Goal: Information Seeking & Learning: Learn about a topic

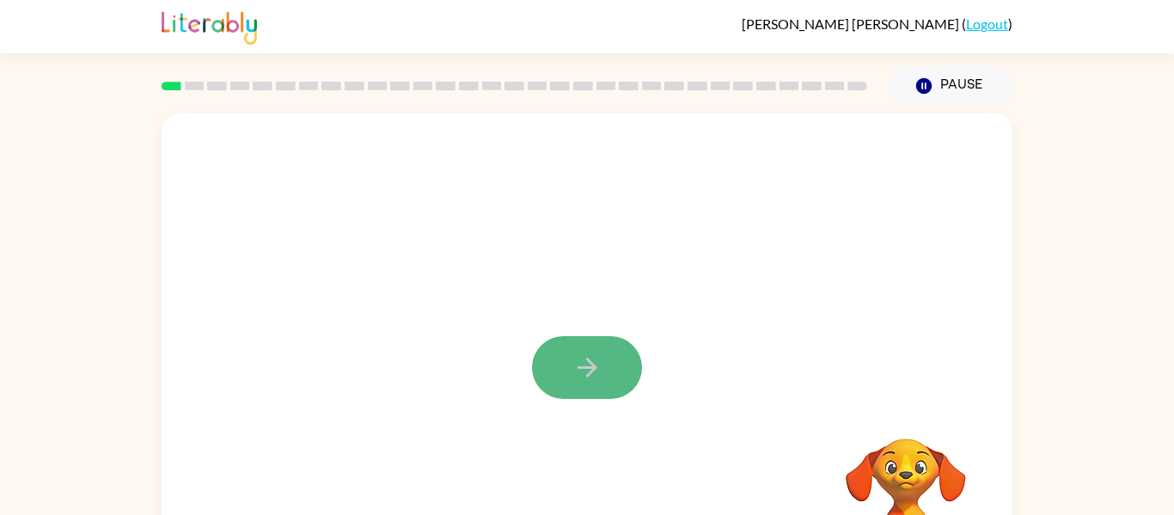
click at [601, 363] on icon "button" at bounding box center [587, 367] width 30 height 30
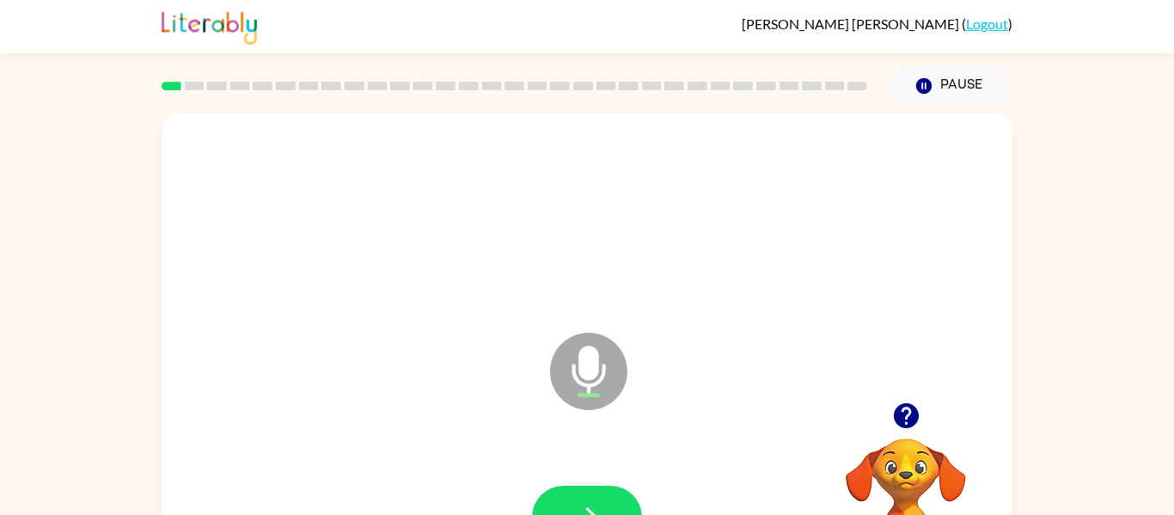
click at [601, 363] on icon at bounding box center [588, 371] width 77 height 77
click at [578, 506] on icon "button" at bounding box center [587, 517] width 30 height 30
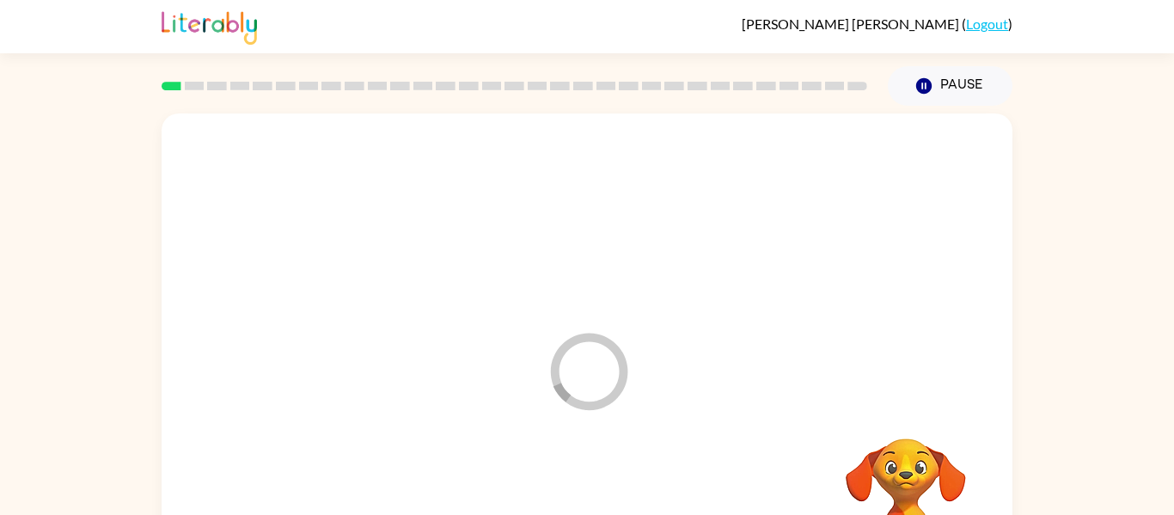
click at [561, 460] on div at bounding box center [587, 517] width 817 height 141
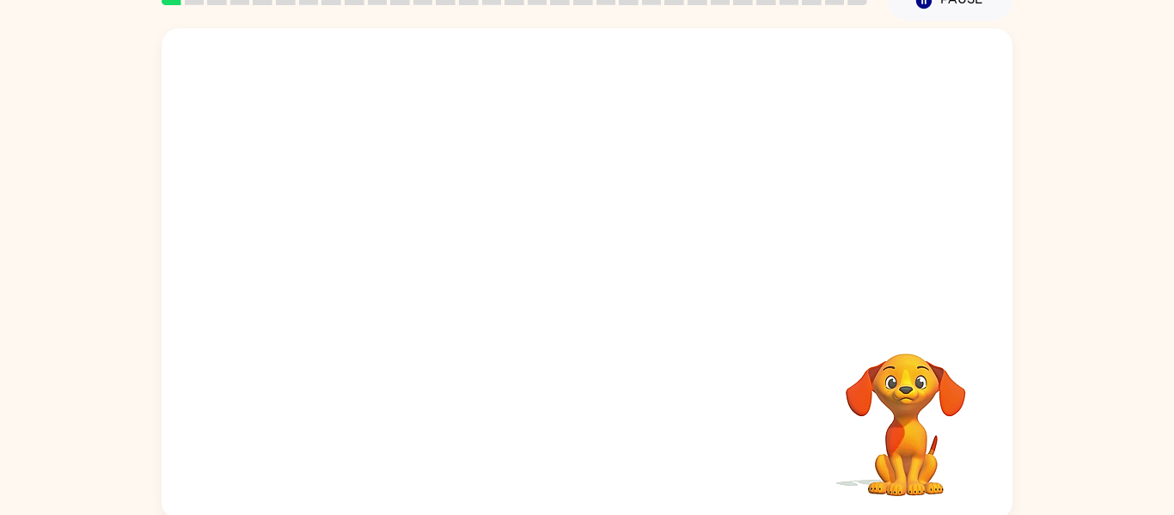
scroll to position [83, 0]
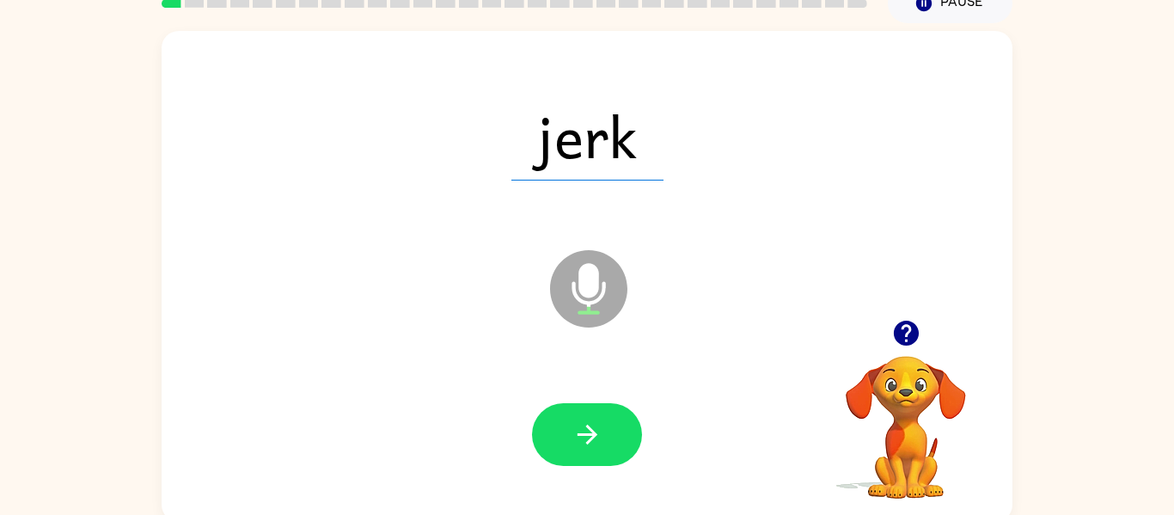
click at [574, 300] on icon at bounding box center [588, 288] width 77 height 77
click at [576, 404] on button "button" at bounding box center [587, 434] width 110 height 63
click at [591, 292] on icon "Microphone The Microphone is here when it is your turn to talk" at bounding box center [675, 310] width 258 height 129
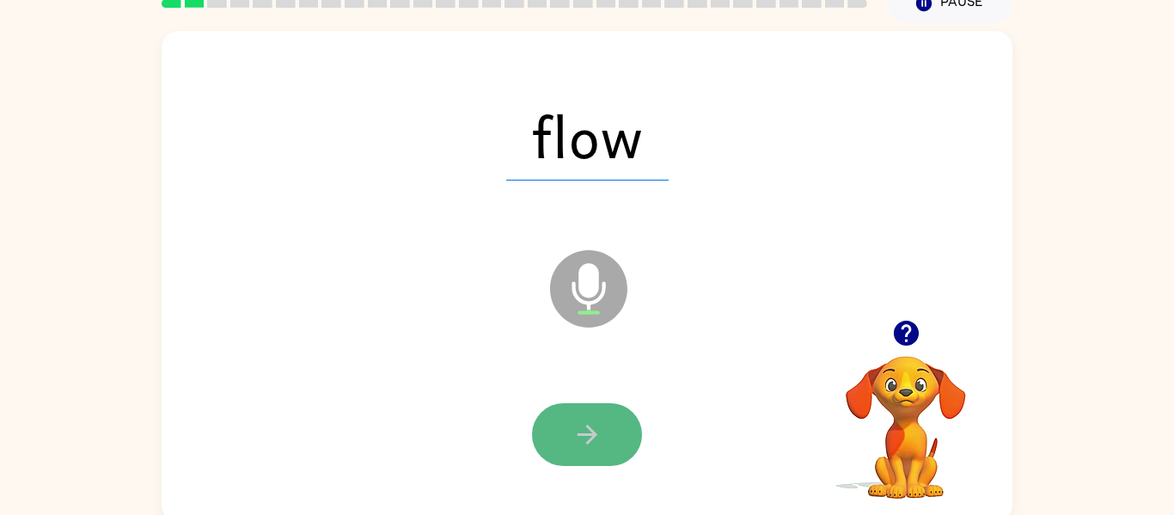
click at [597, 420] on icon "button" at bounding box center [587, 434] width 30 height 30
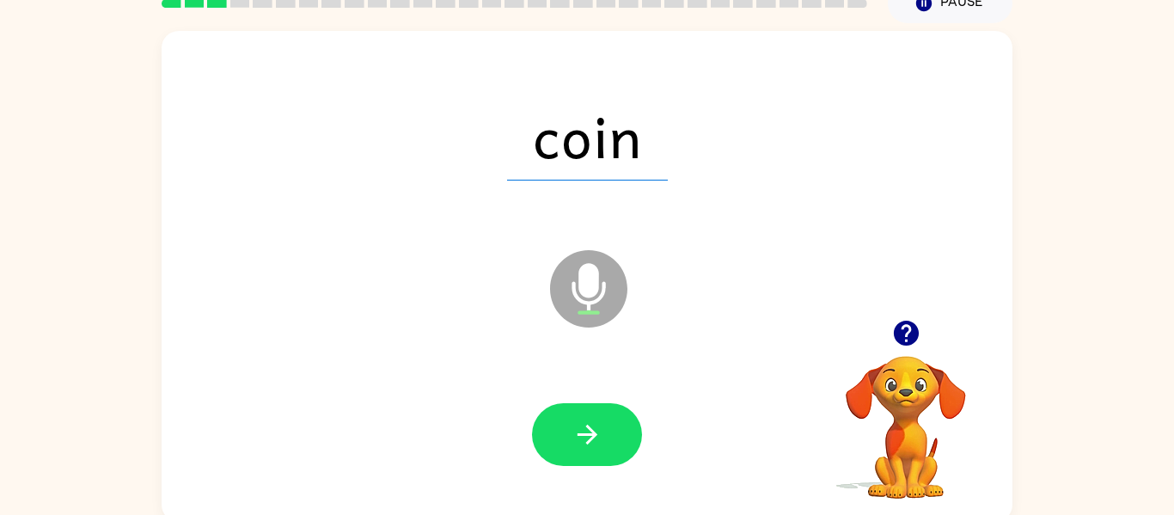
click at [576, 286] on icon at bounding box center [588, 288] width 77 height 77
click at [577, 443] on icon "button" at bounding box center [587, 434] width 30 height 30
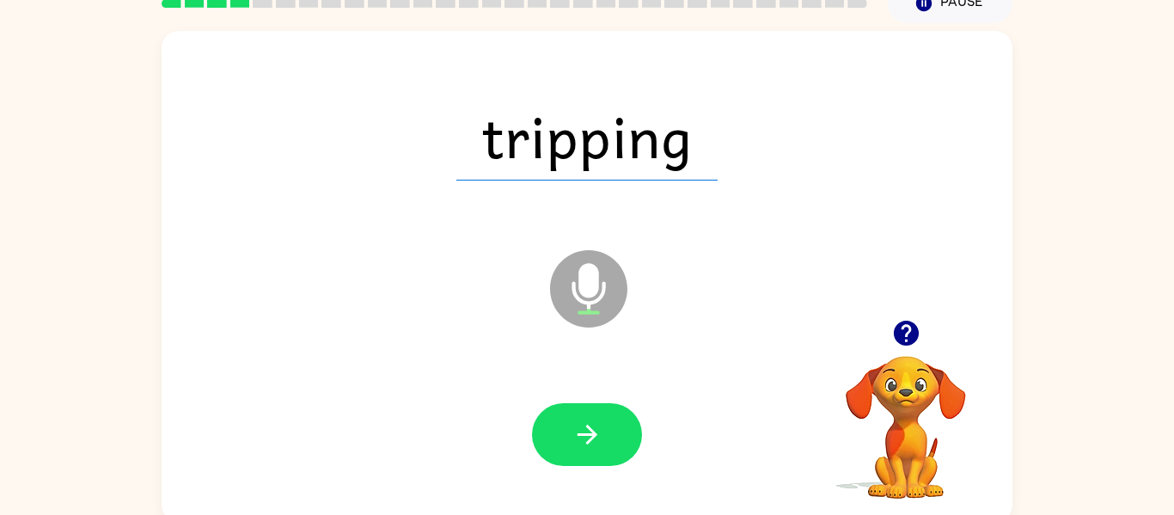
click at [588, 304] on icon "Microphone The Microphone is here when it is your turn to talk" at bounding box center [675, 310] width 258 height 129
click at [589, 403] on button "button" at bounding box center [587, 434] width 110 height 63
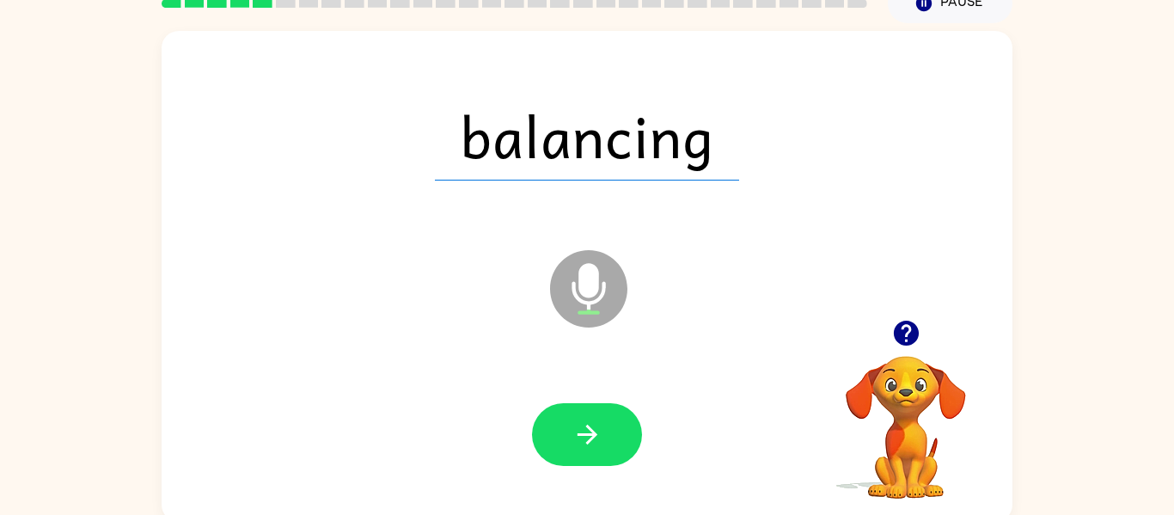
click at [589, 304] on icon "Microphone The Microphone is here when it is your turn to talk" at bounding box center [675, 310] width 258 height 129
click at [569, 438] on button "button" at bounding box center [587, 434] width 110 height 63
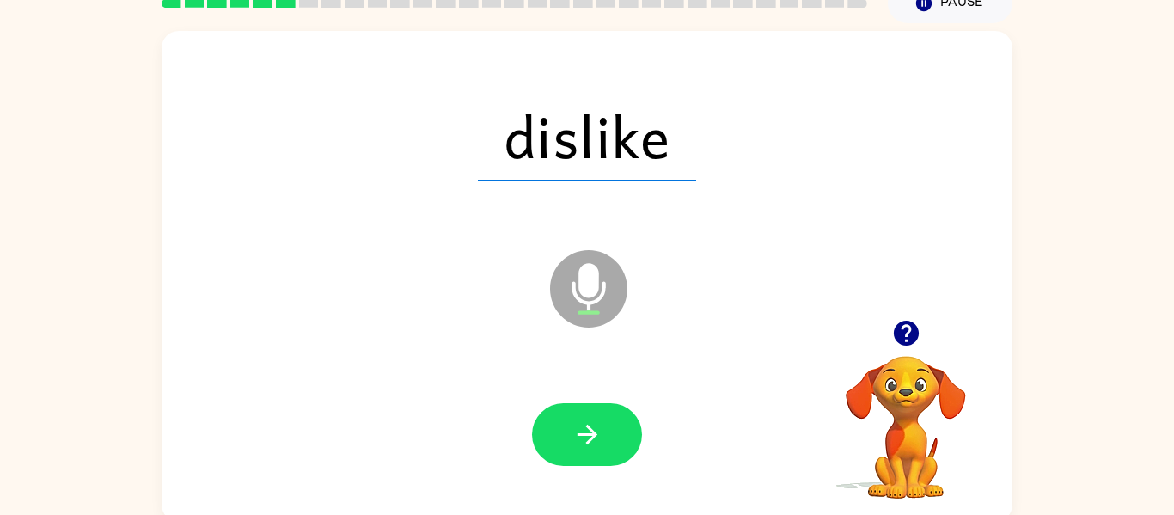
click at [599, 279] on icon at bounding box center [588, 288] width 77 height 77
click at [562, 422] on button "button" at bounding box center [587, 434] width 110 height 63
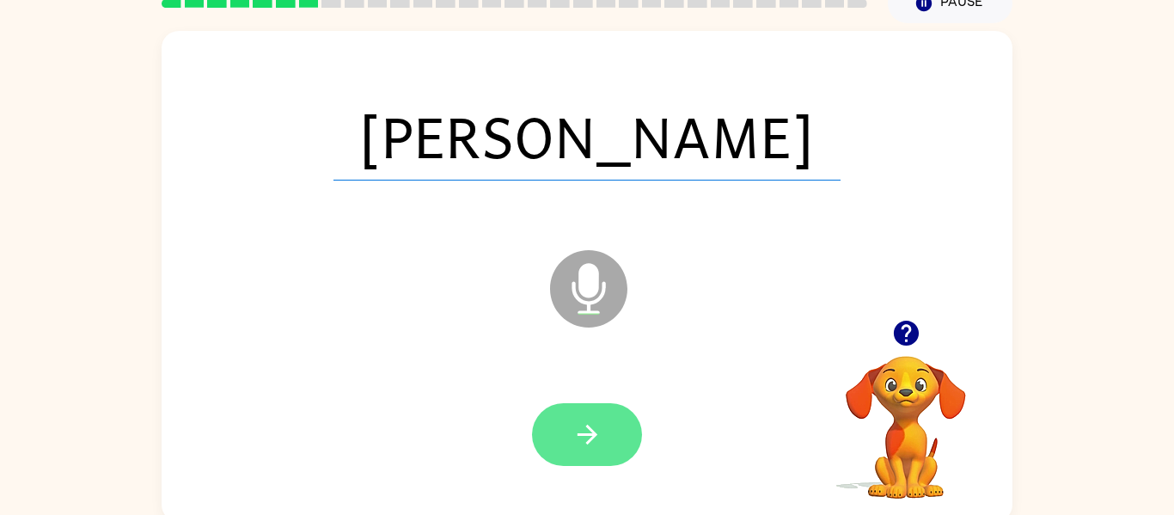
click at [571, 455] on button "button" at bounding box center [587, 434] width 110 height 63
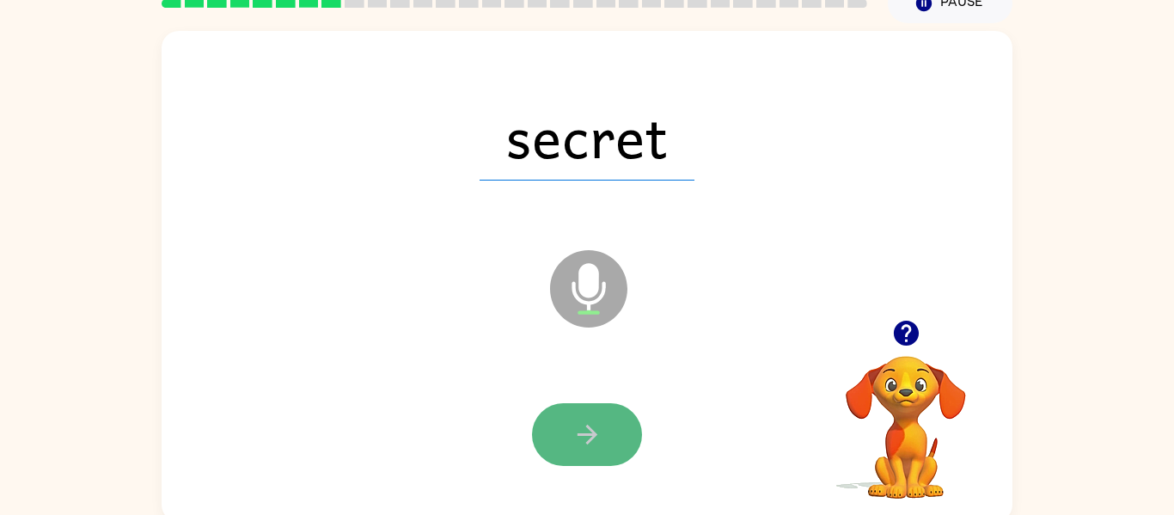
click at [571, 450] on button "button" at bounding box center [587, 434] width 110 height 63
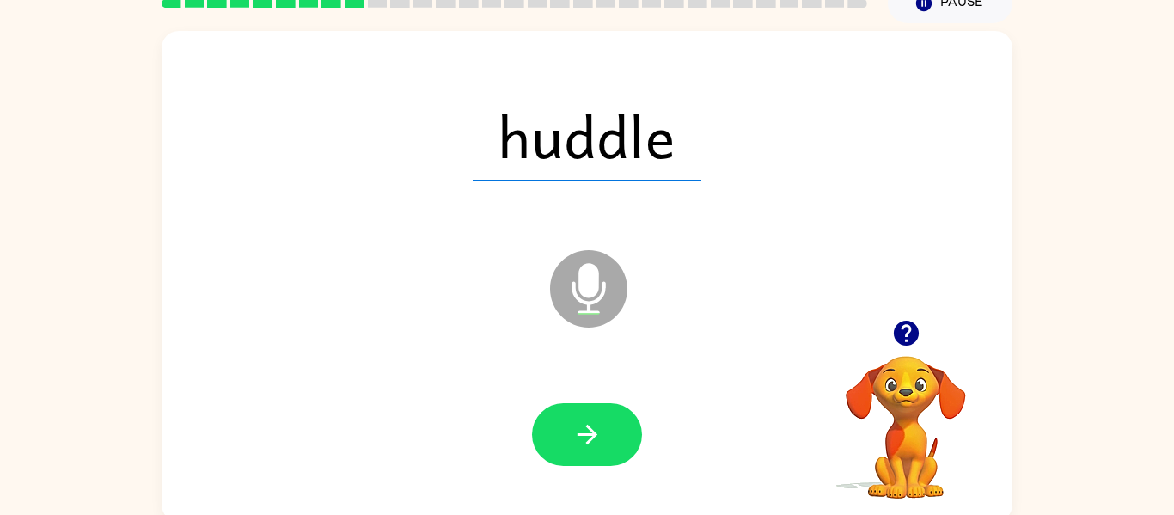
click at [571, 450] on button "button" at bounding box center [587, 434] width 110 height 63
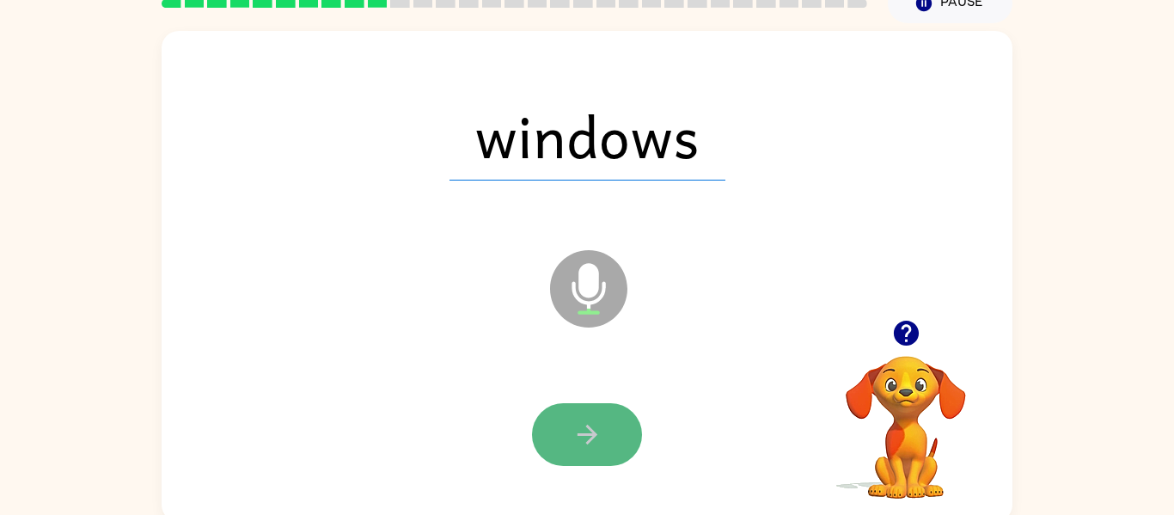
click at [572, 454] on button "button" at bounding box center [587, 434] width 110 height 63
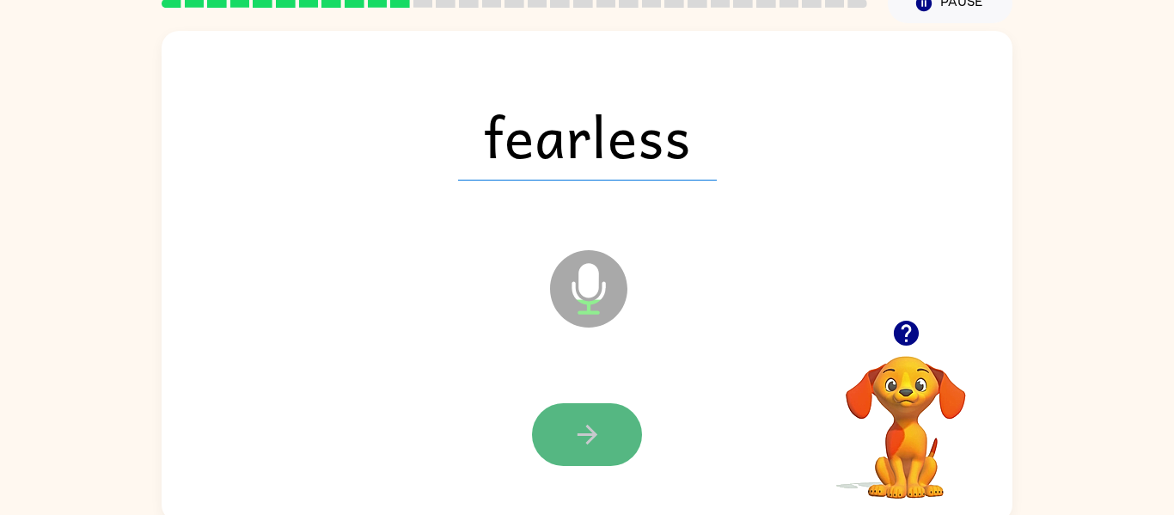
click at [572, 457] on button "button" at bounding box center [587, 434] width 110 height 63
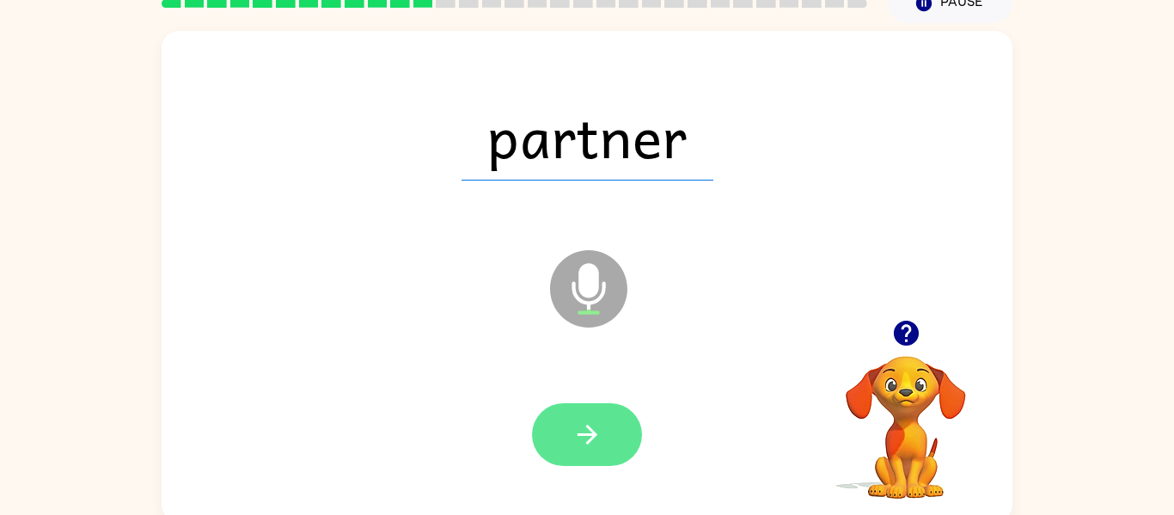
click at [572, 458] on button "button" at bounding box center [587, 434] width 110 height 63
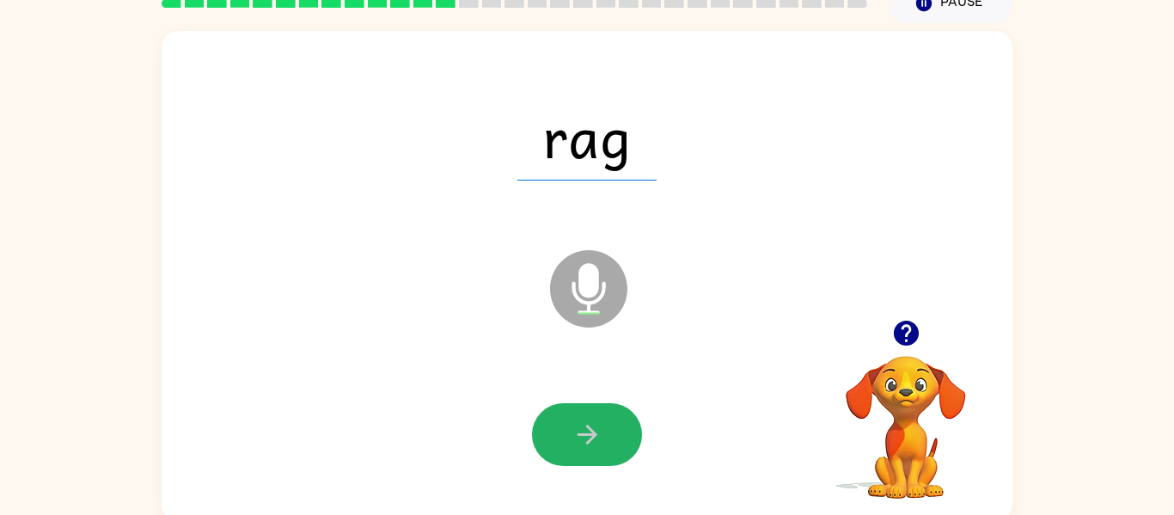
click at [572, 458] on button "button" at bounding box center [587, 434] width 110 height 63
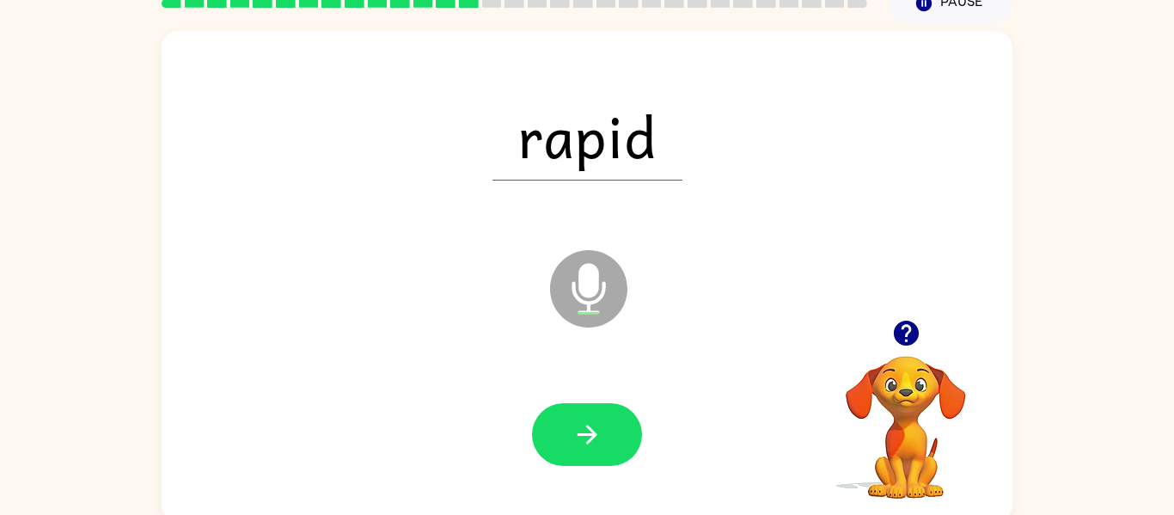
click at [572, 458] on button "button" at bounding box center [587, 434] width 110 height 63
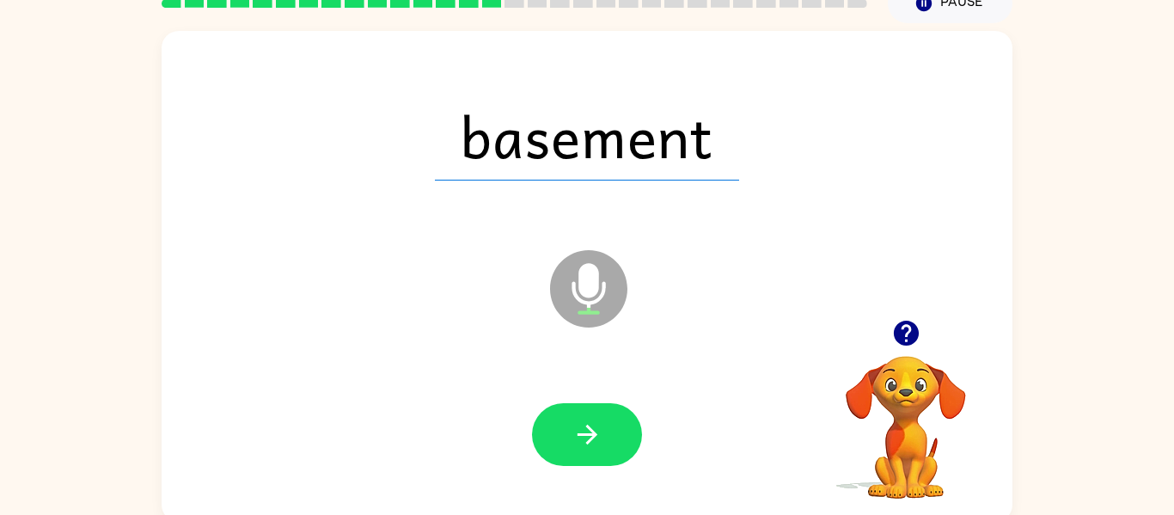
click at [572, 458] on button "button" at bounding box center [587, 434] width 110 height 63
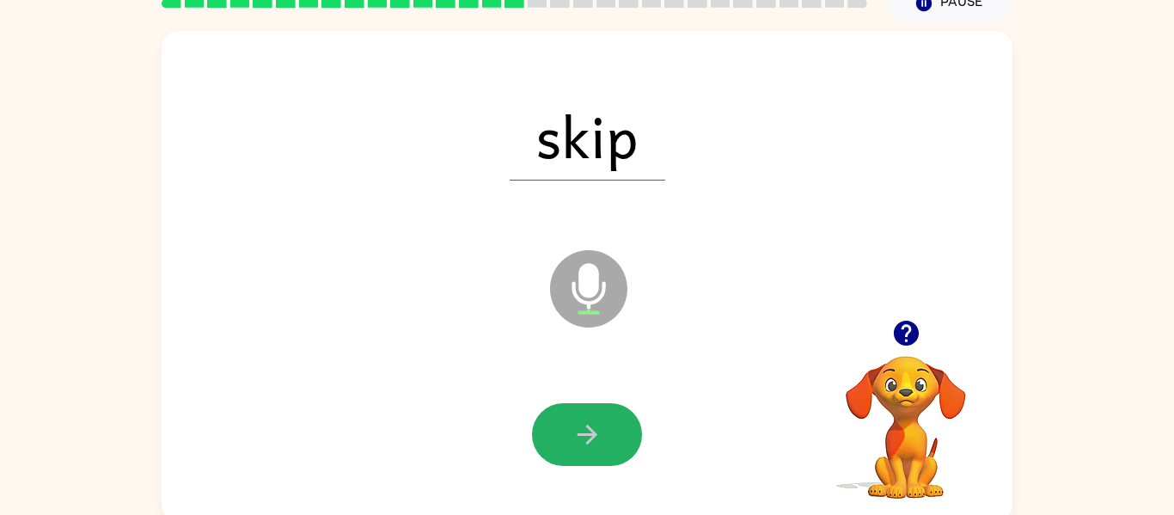
click at [572, 458] on button "button" at bounding box center [587, 434] width 110 height 63
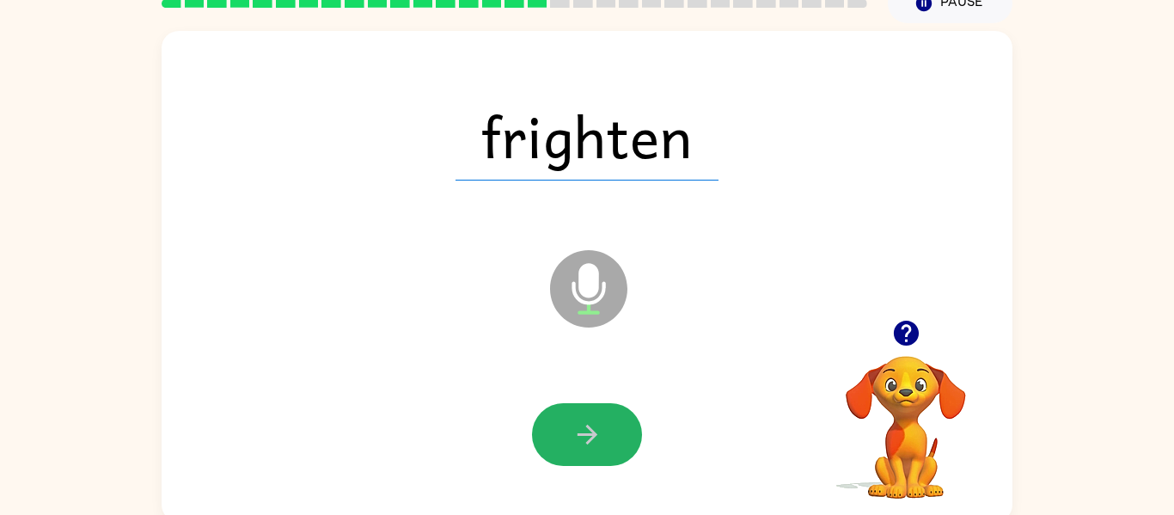
click at [572, 458] on button "button" at bounding box center [587, 434] width 110 height 63
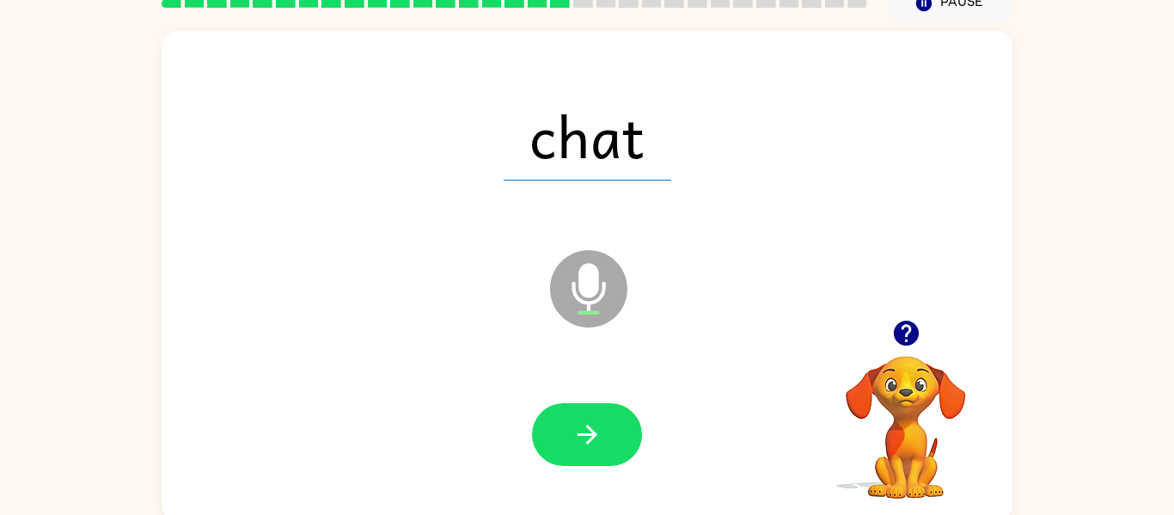
click at [572, 458] on button "button" at bounding box center [587, 434] width 110 height 63
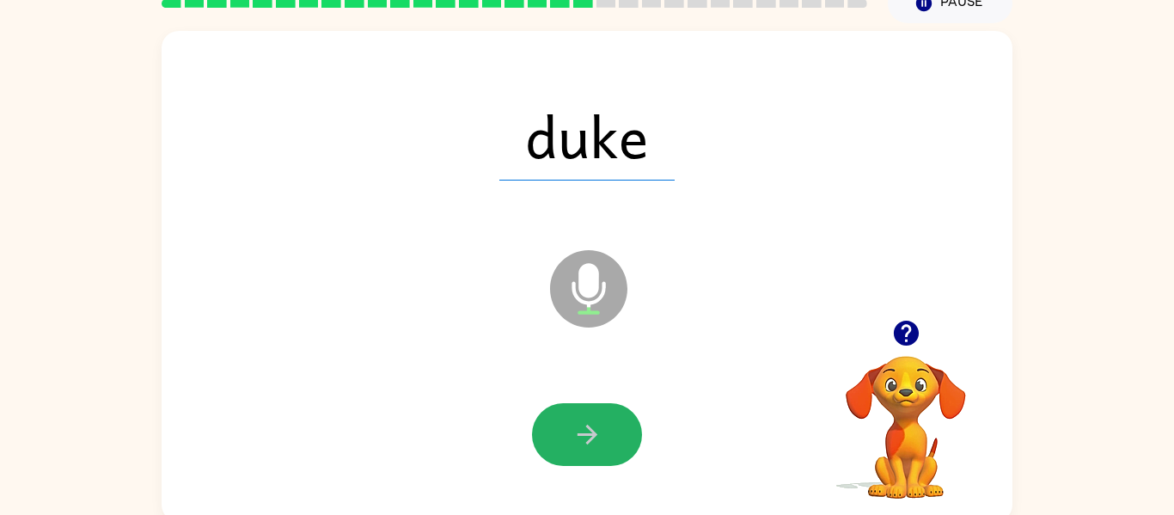
click at [572, 458] on button "button" at bounding box center [587, 434] width 110 height 63
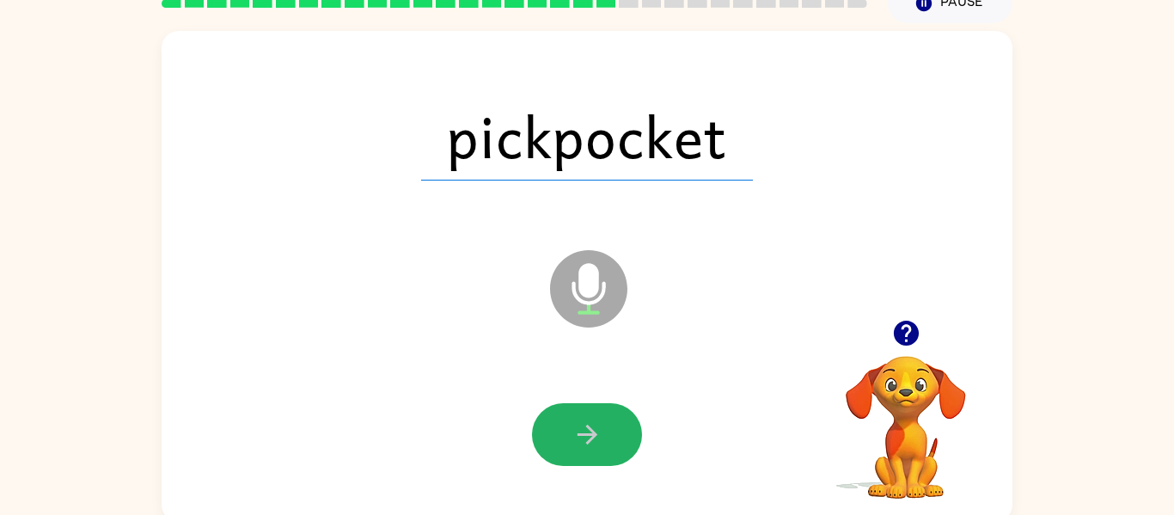
click at [572, 458] on button "button" at bounding box center [587, 434] width 110 height 63
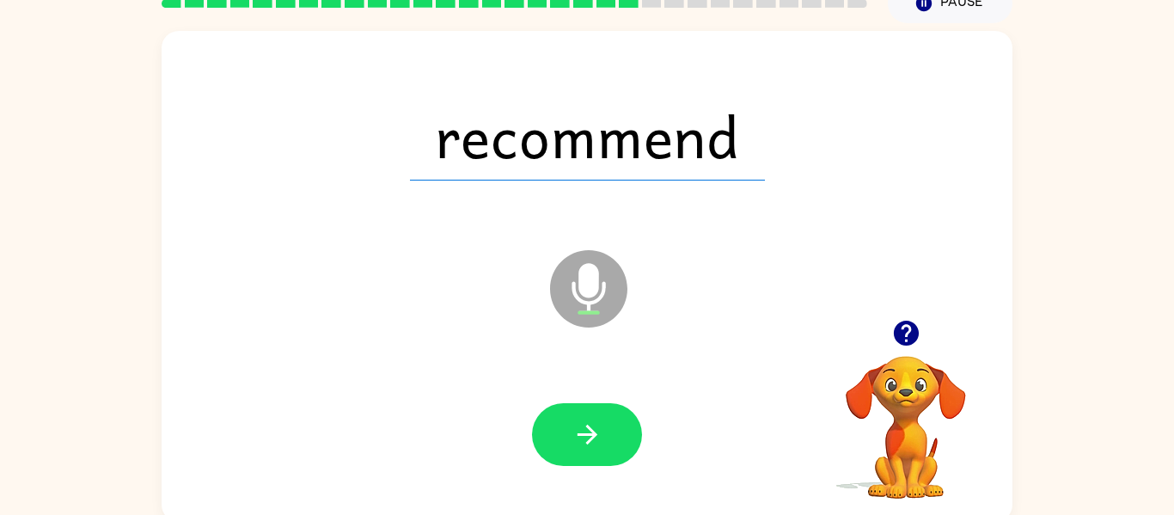
click at [572, 458] on button "button" at bounding box center [587, 434] width 110 height 63
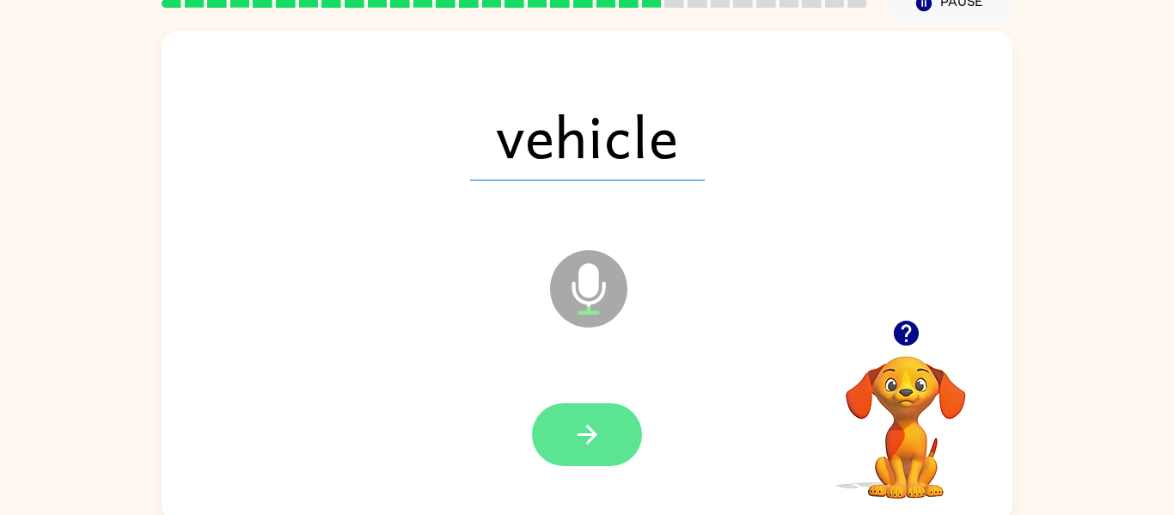
click at [615, 439] on button "button" at bounding box center [587, 434] width 110 height 63
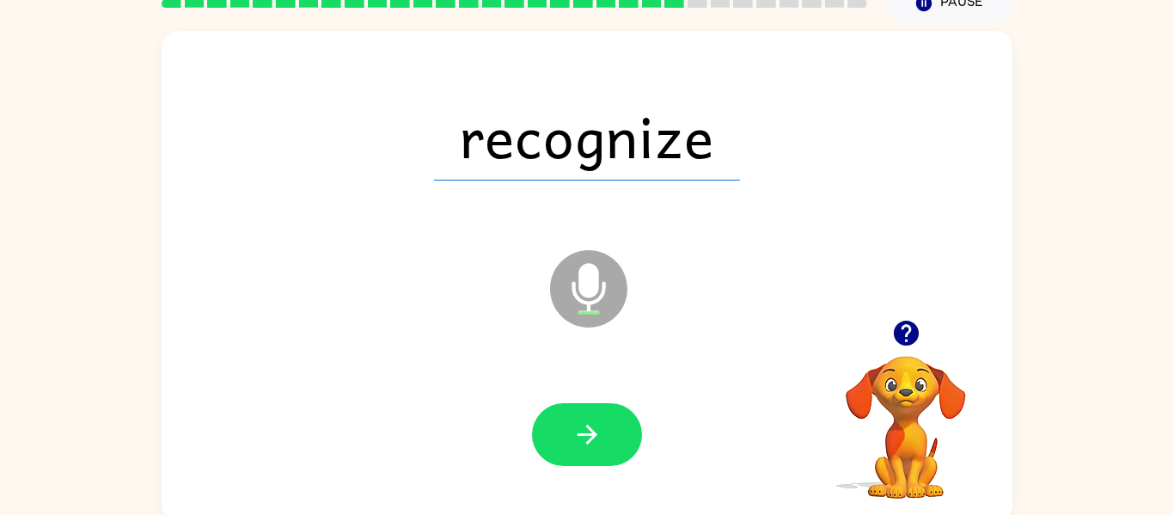
click at [615, 439] on button "button" at bounding box center [587, 434] width 110 height 63
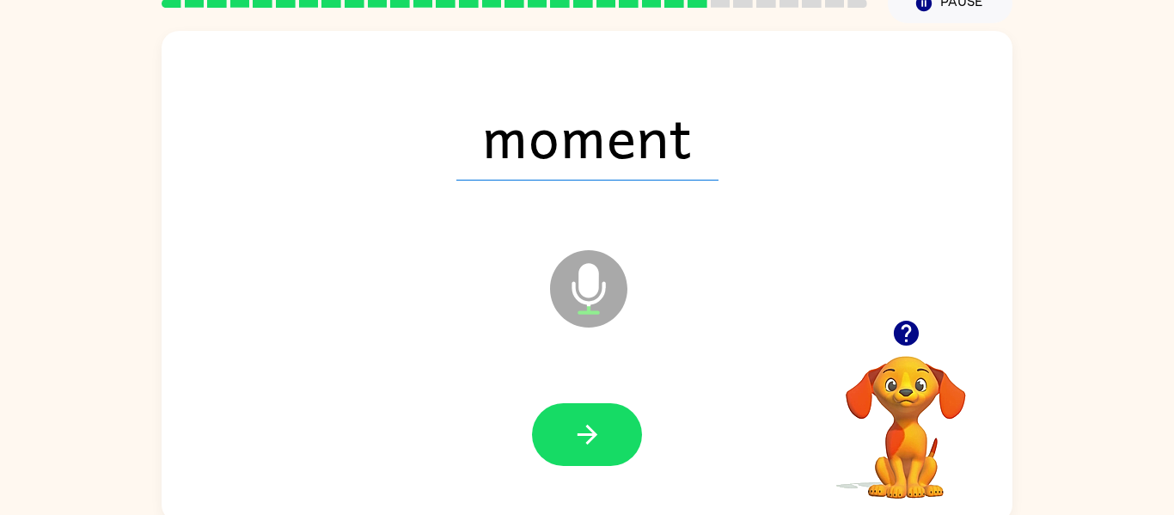
click at [615, 439] on button "button" at bounding box center [587, 434] width 110 height 63
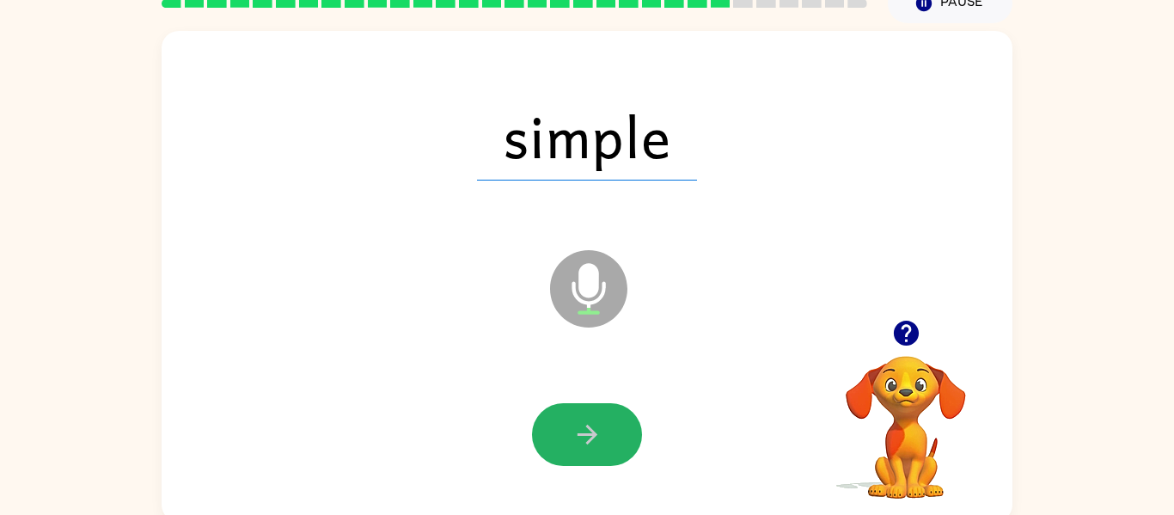
click at [615, 439] on button "button" at bounding box center [587, 434] width 110 height 63
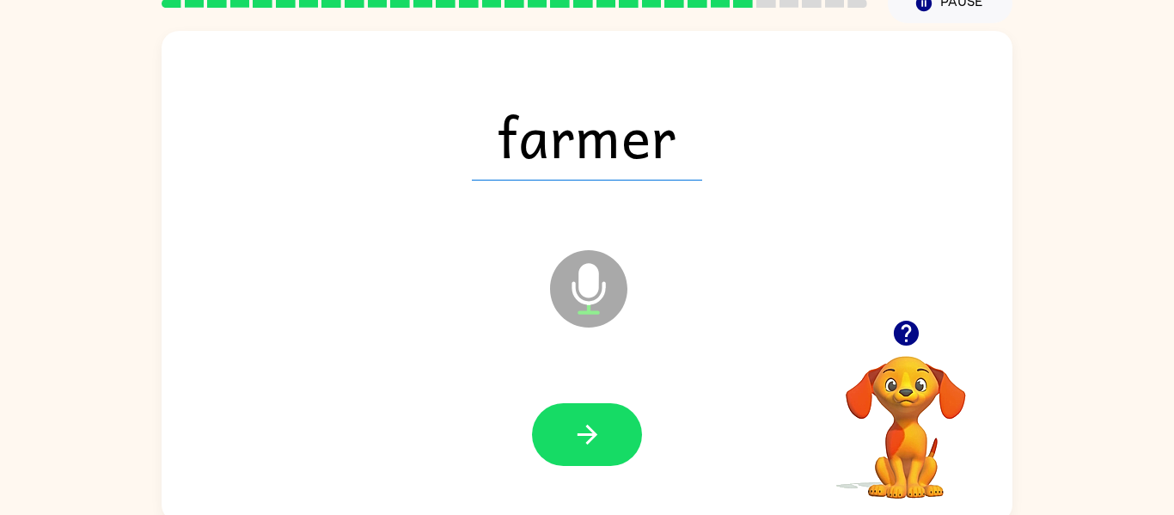
click at [615, 439] on button "button" at bounding box center [587, 434] width 110 height 63
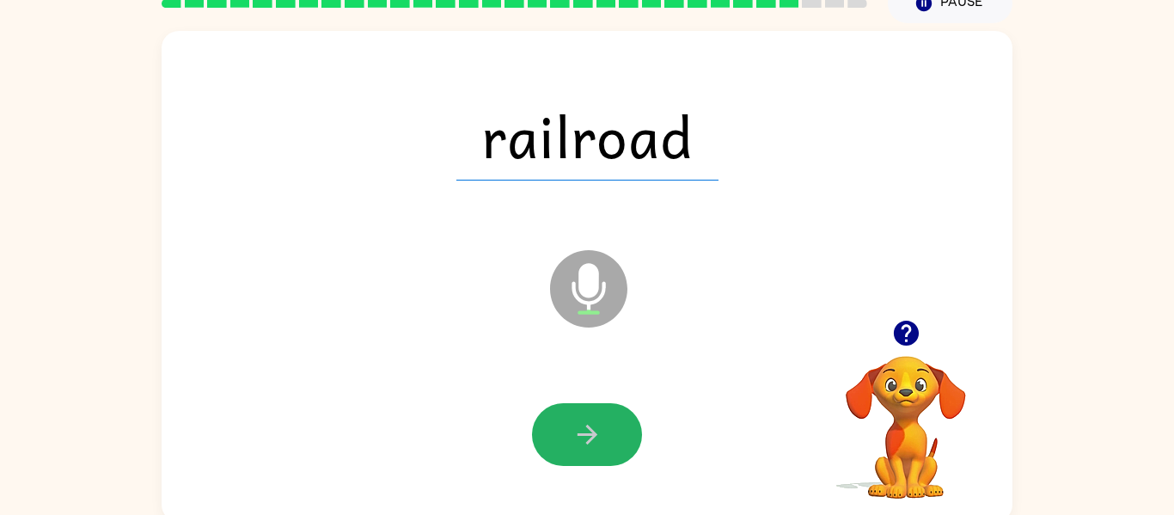
click at [615, 439] on button "button" at bounding box center [587, 434] width 110 height 63
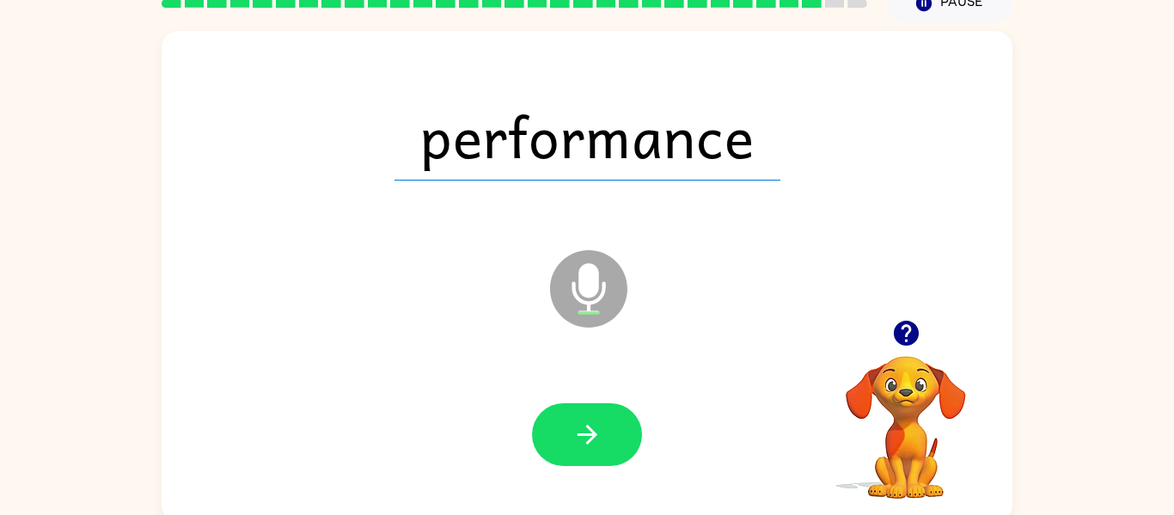
click at [615, 439] on button "button" at bounding box center [587, 434] width 110 height 63
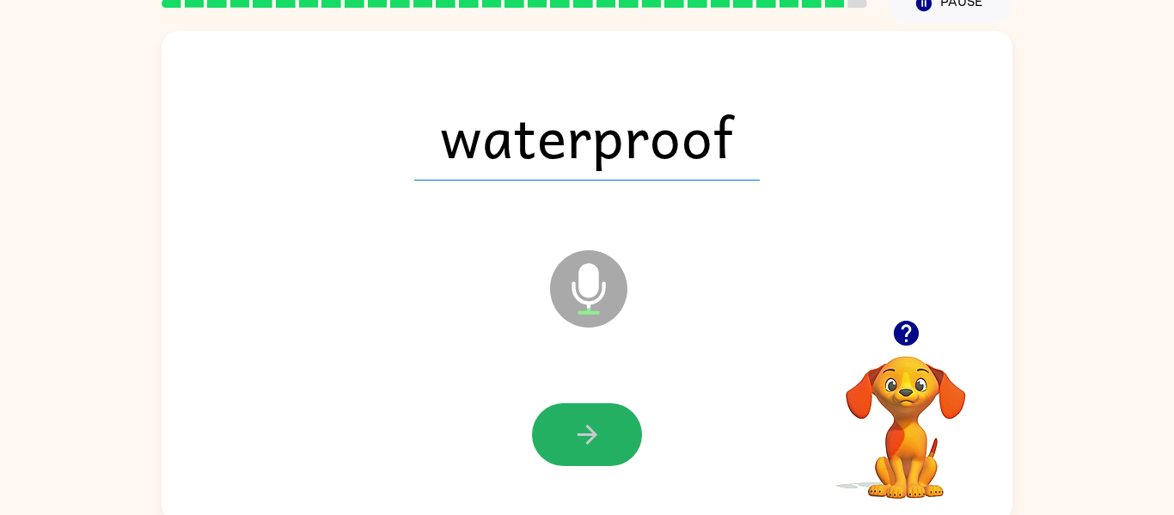
click at [615, 439] on button "button" at bounding box center [587, 434] width 110 height 63
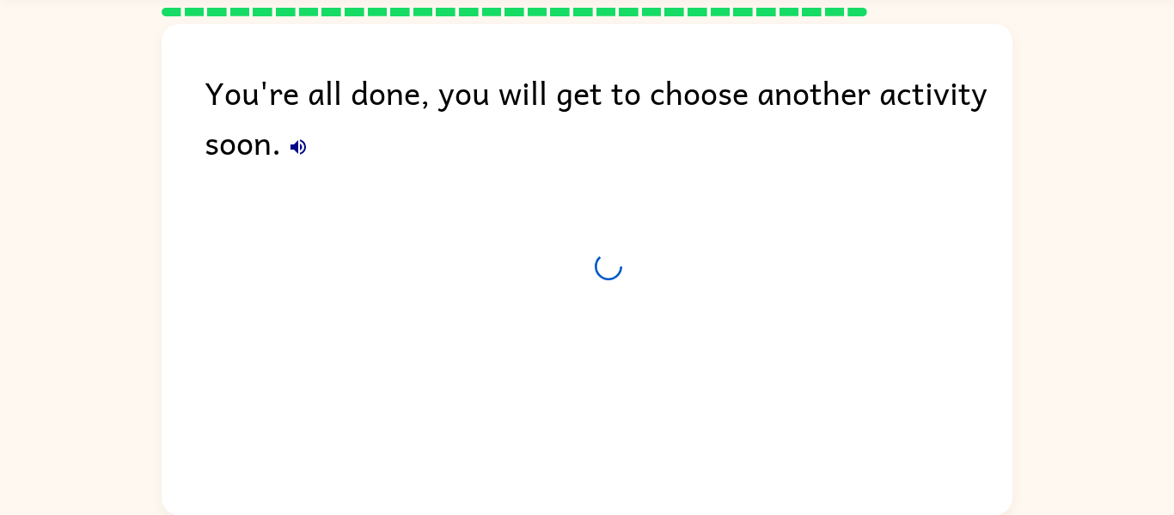
scroll to position [58, 0]
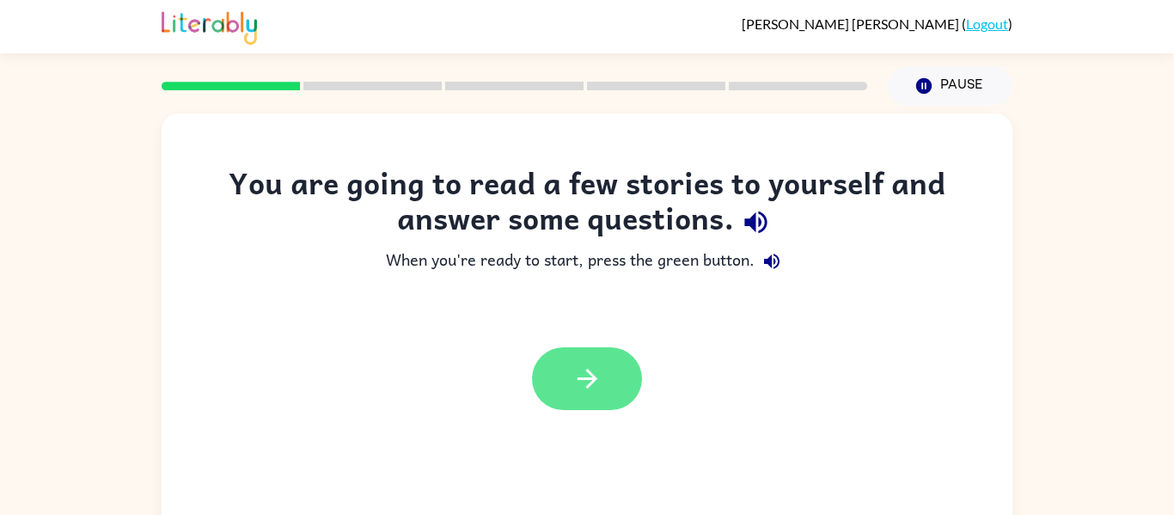
click at [564, 352] on button "button" at bounding box center [587, 378] width 110 height 63
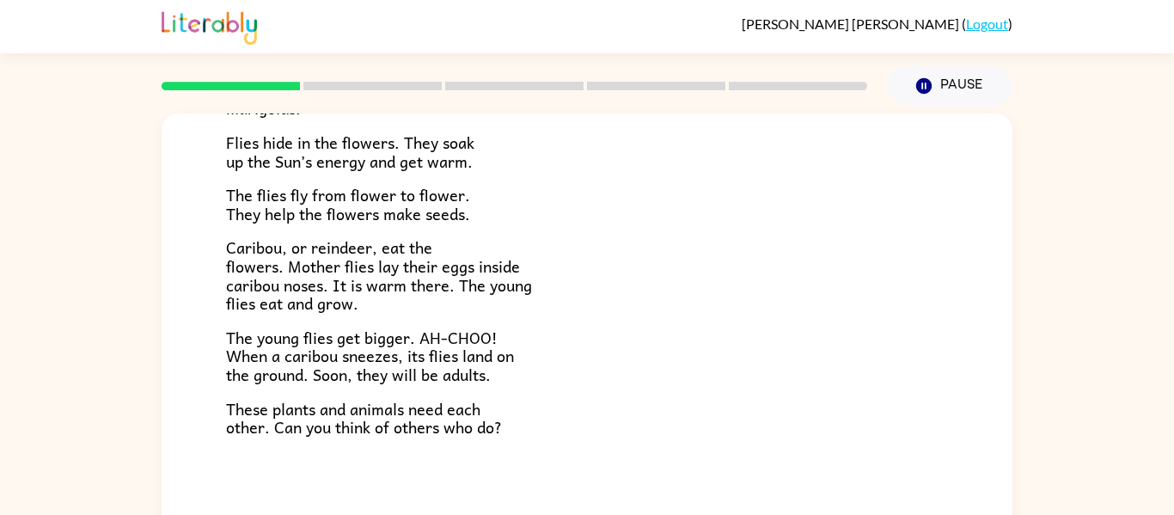
scroll to position [89, 0]
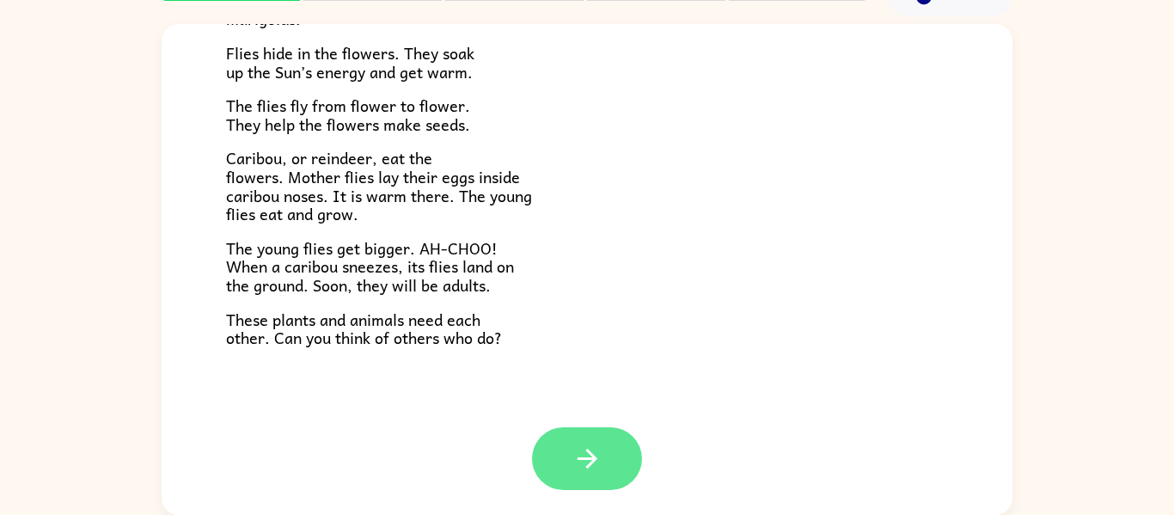
click at [602, 462] on icon "button" at bounding box center [587, 459] width 30 height 30
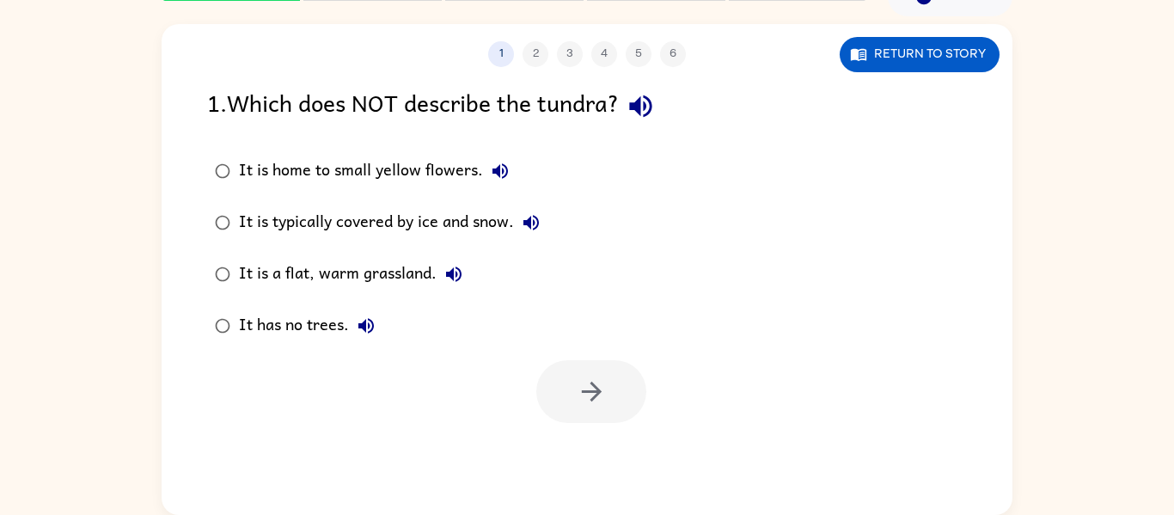
scroll to position [0, 0]
click at [555, 396] on button "button" at bounding box center [591, 391] width 110 height 63
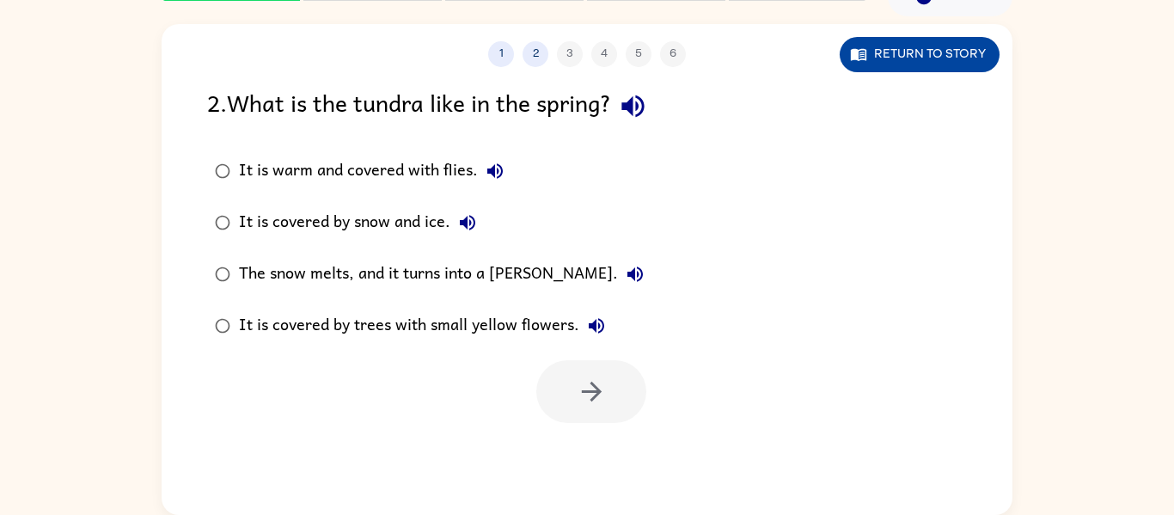
click at [868, 56] on button "Return to story" at bounding box center [920, 54] width 160 height 35
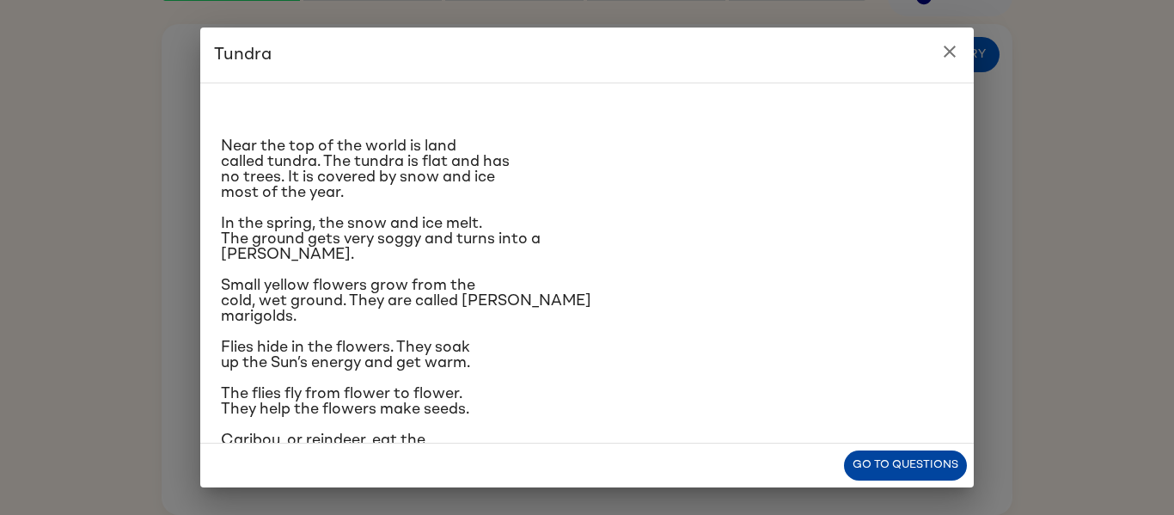
click at [950, 463] on button "Go to questions" at bounding box center [905, 465] width 123 height 30
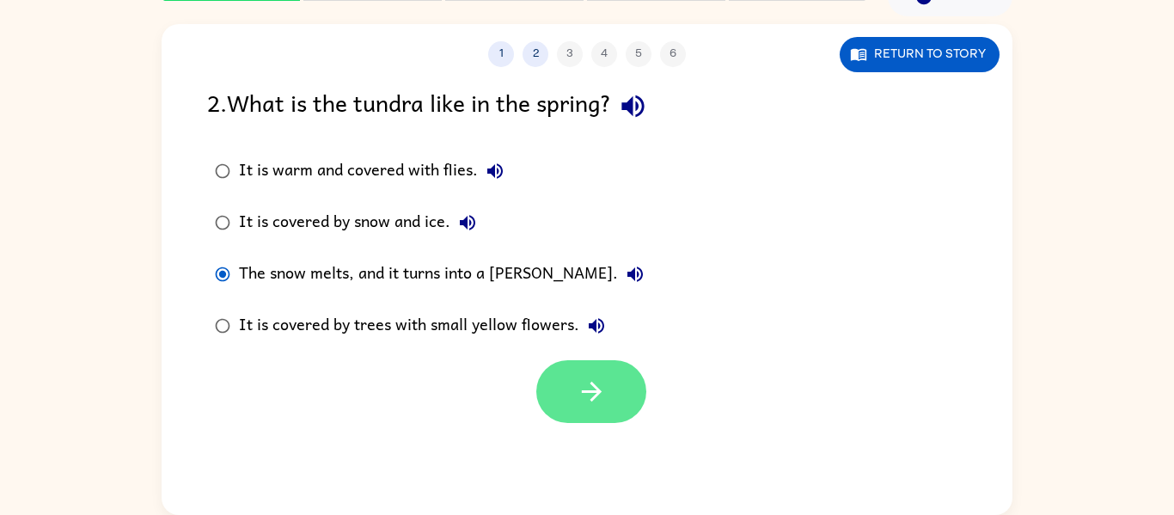
click at [584, 391] on icon "button" at bounding box center [591, 392] width 20 height 20
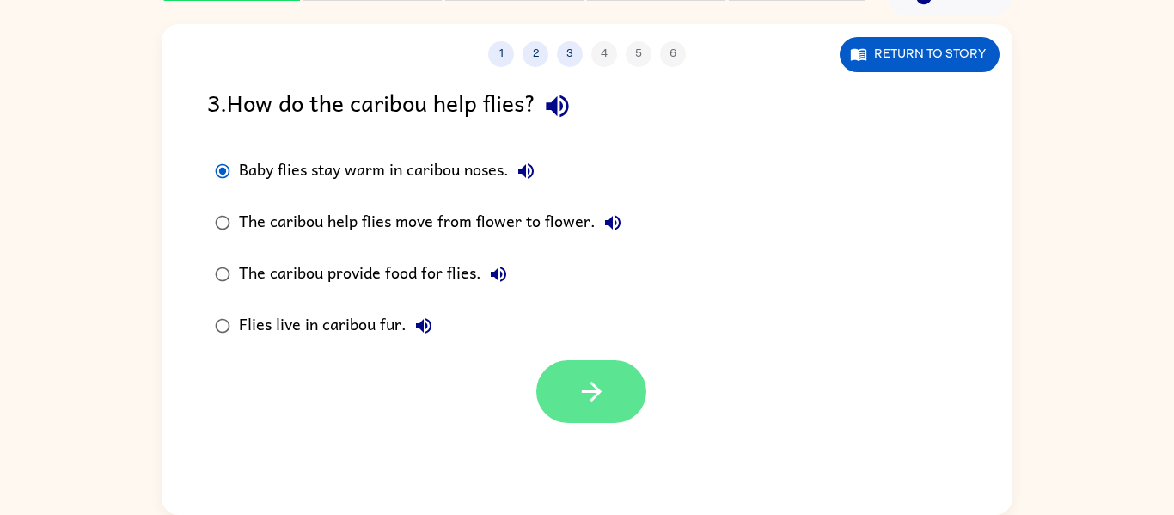
click at [578, 391] on icon "button" at bounding box center [592, 391] width 30 height 30
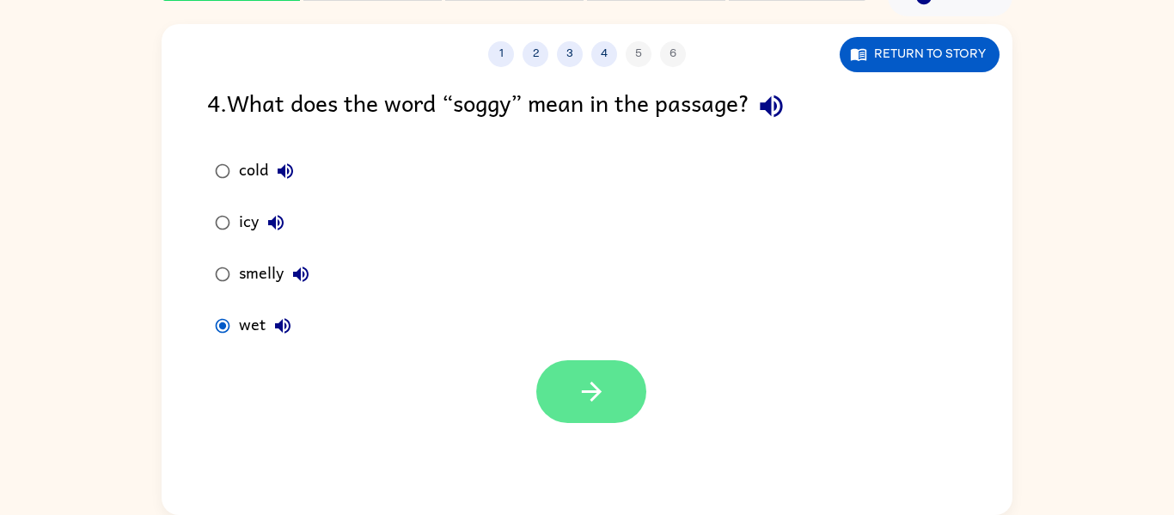
click at [603, 397] on icon "button" at bounding box center [592, 391] width 30 height 30
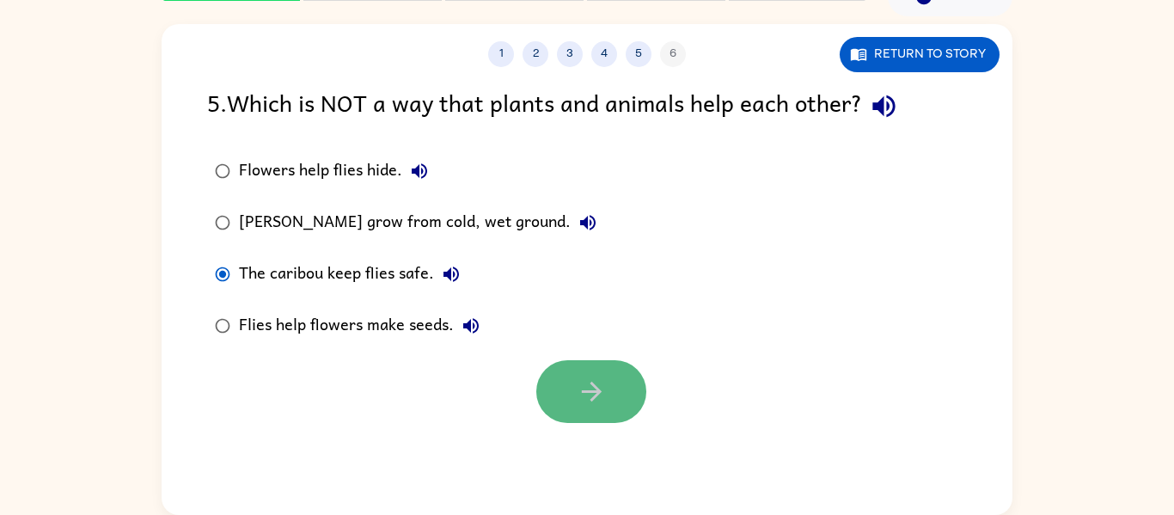
click at [587, 402] on icon "button" at bounding box center [592, 391] width 30 height 30
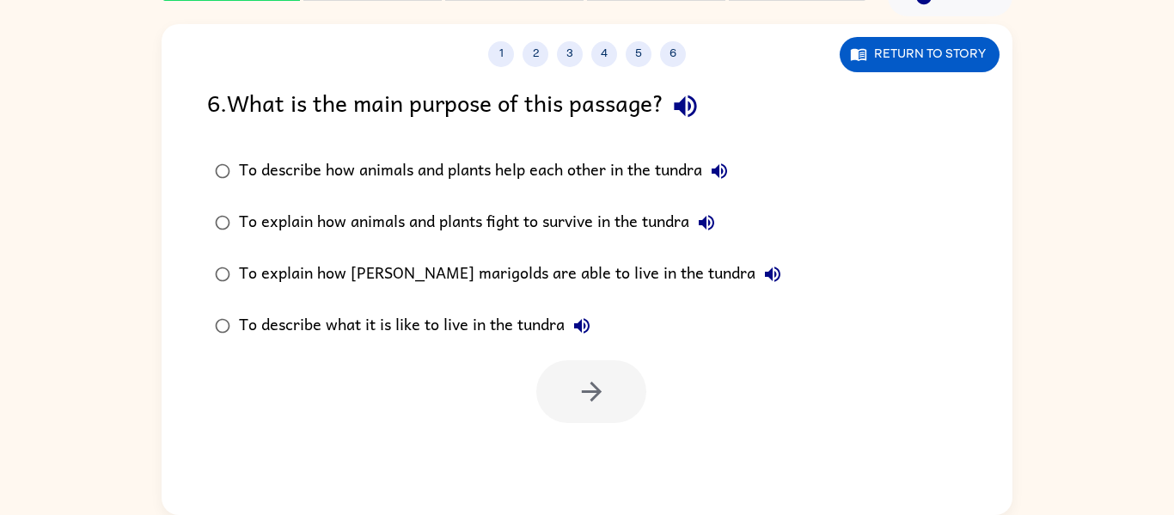
click at [247, 228] on div "To explain how animals and plants fight to survive in the tundra" at bounding box center [481, 222] width 485 height 34
click at [560, 399] on button "button" at bounding box center [591, 391] width 110 height 63
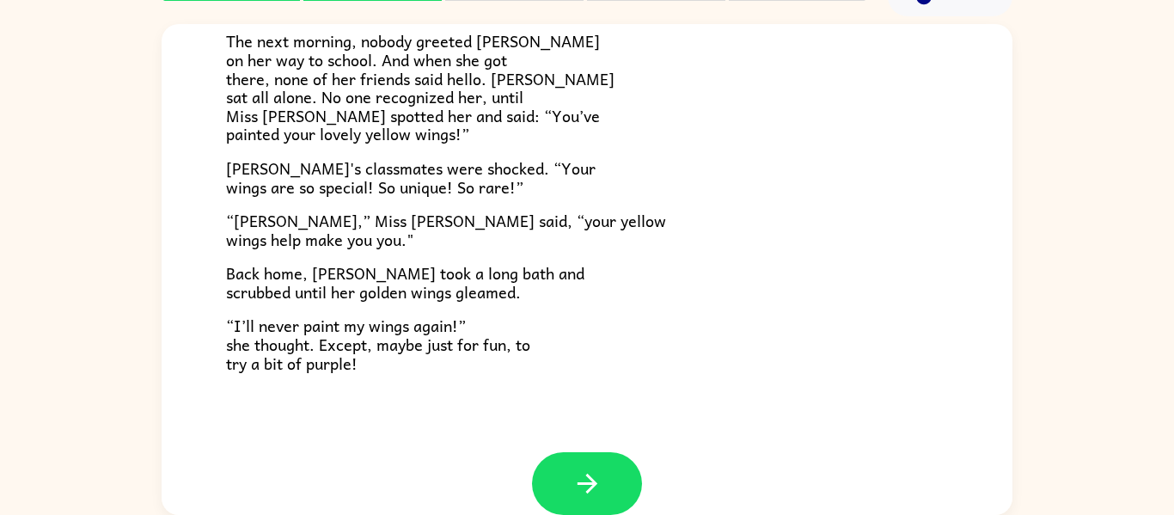
scroll to position [480, 0]
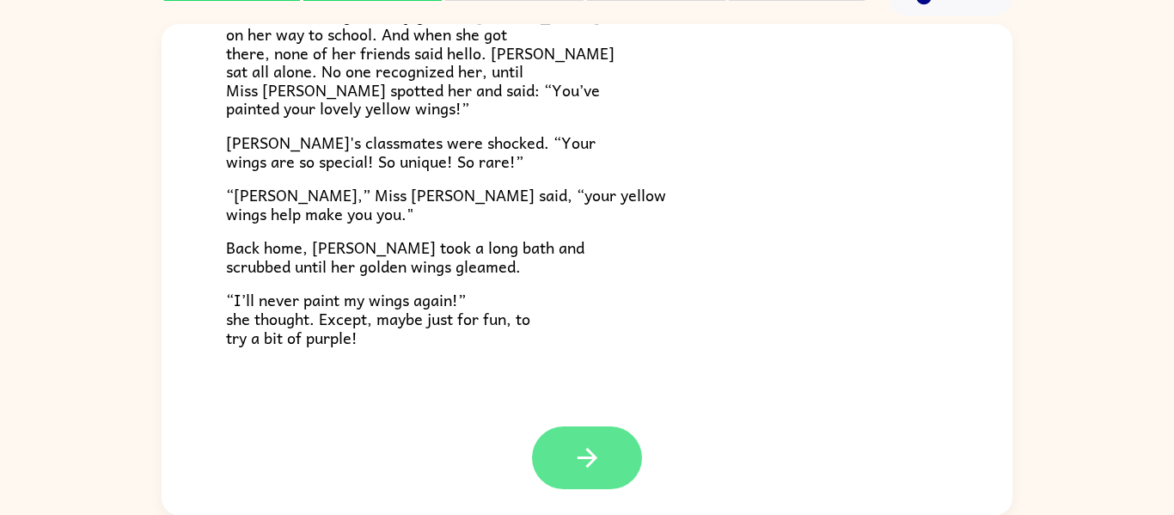
click at [598, 459] on icon "button" at bounding box center [587, 458] width 30 height 30
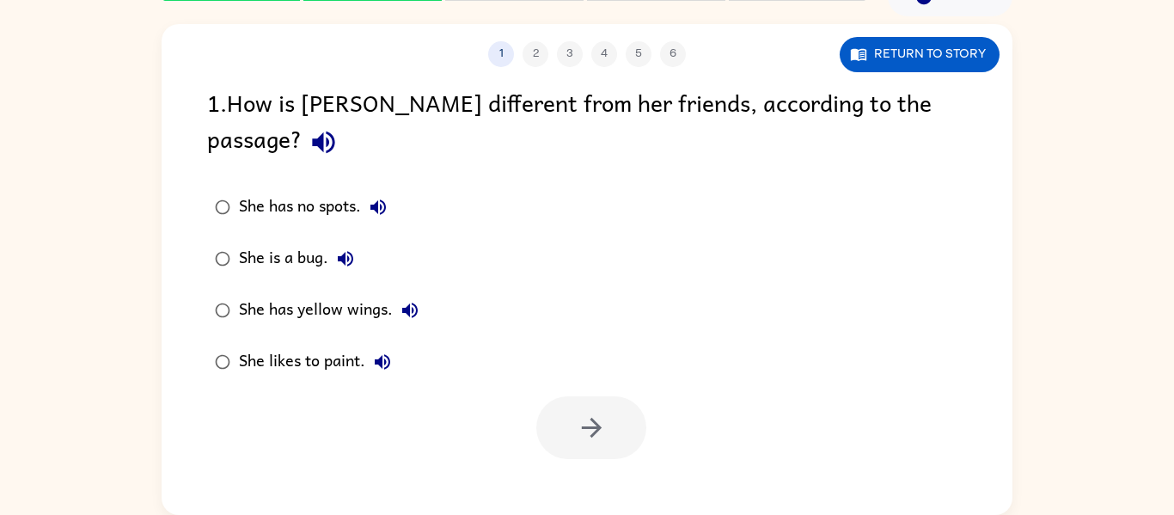
scroll to position [0, 0]
click at [603, 418] on button "button" at bounding box center [591, 427] width 110 height 63
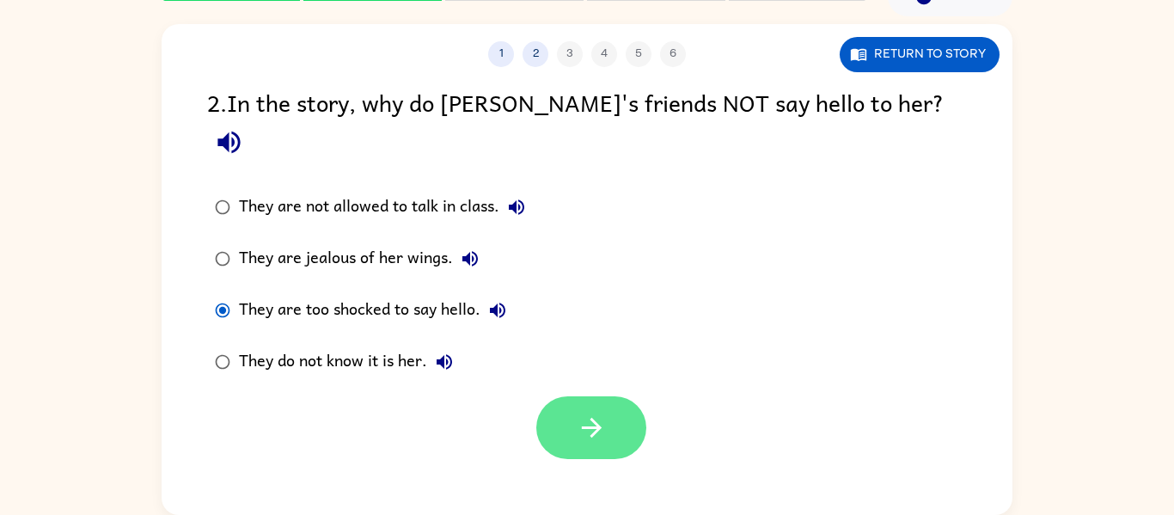
click at [582, 413] on icon "button" at bounding box center [592, 428] width 30 height 30
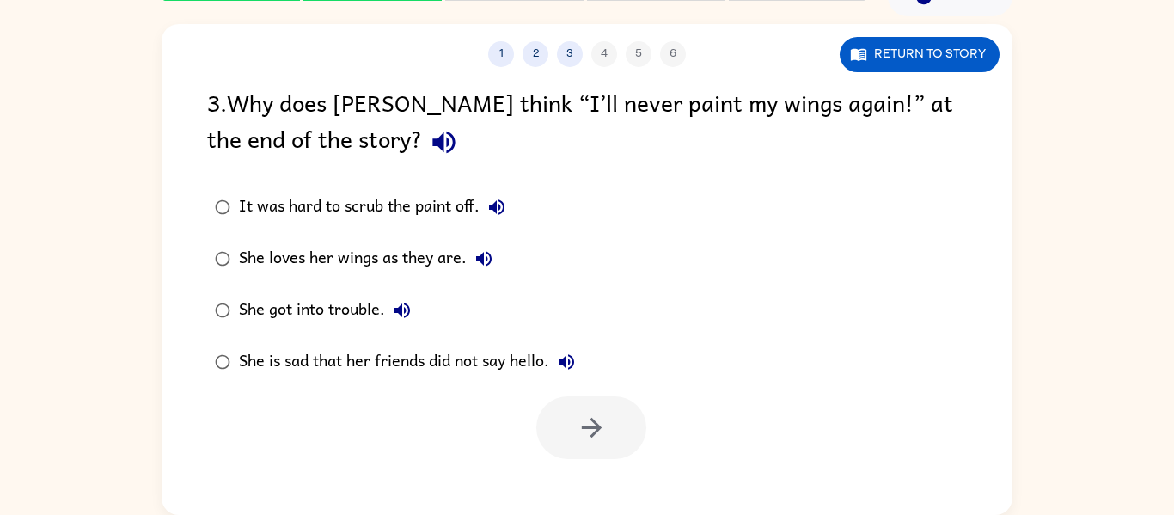
click at [432, 152] on icon "button" at bounding box center [443, 143] width 22 height 22
click at [877, 64] on button "Return to story" at bounding box center [920, 54] width 160 height 35
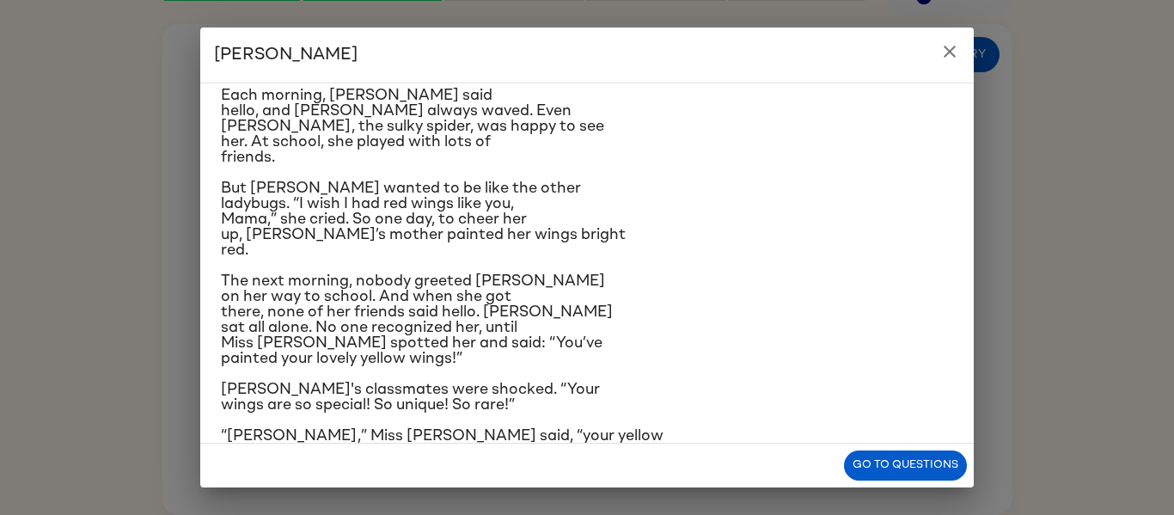
scroll to position [297, 0]
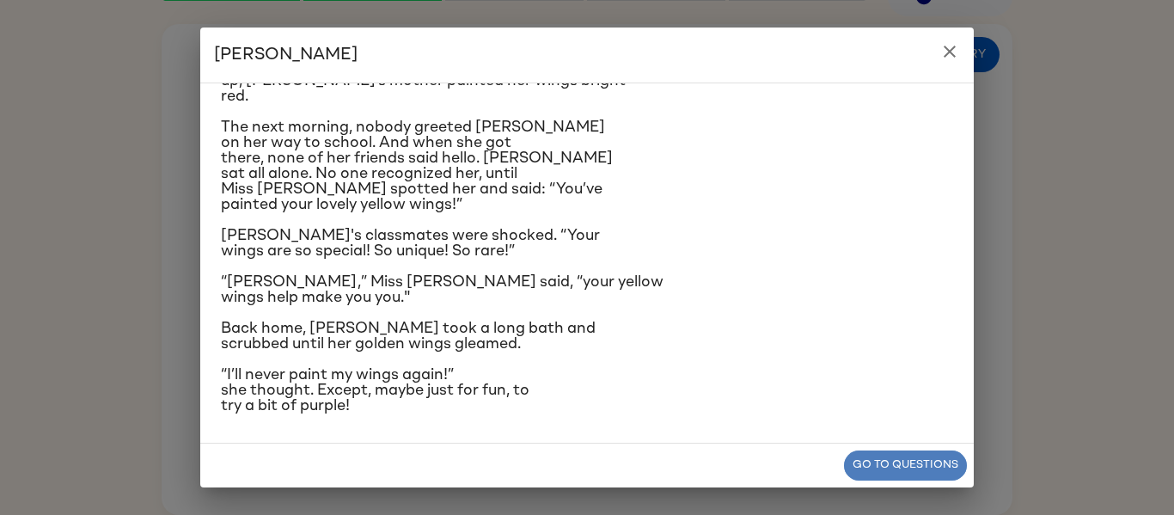
click at [883, 454] on button "Go to questions" at bounding box center [905, 465] width 123 height 30
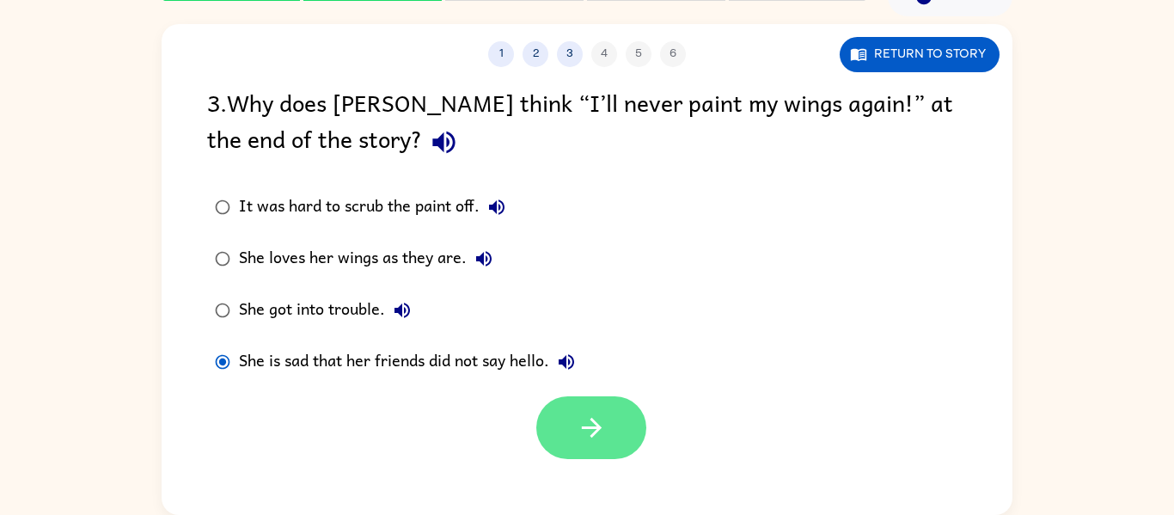
click at [561, 427] on button "button" at bounding box center [591, 427] width 110 height 63
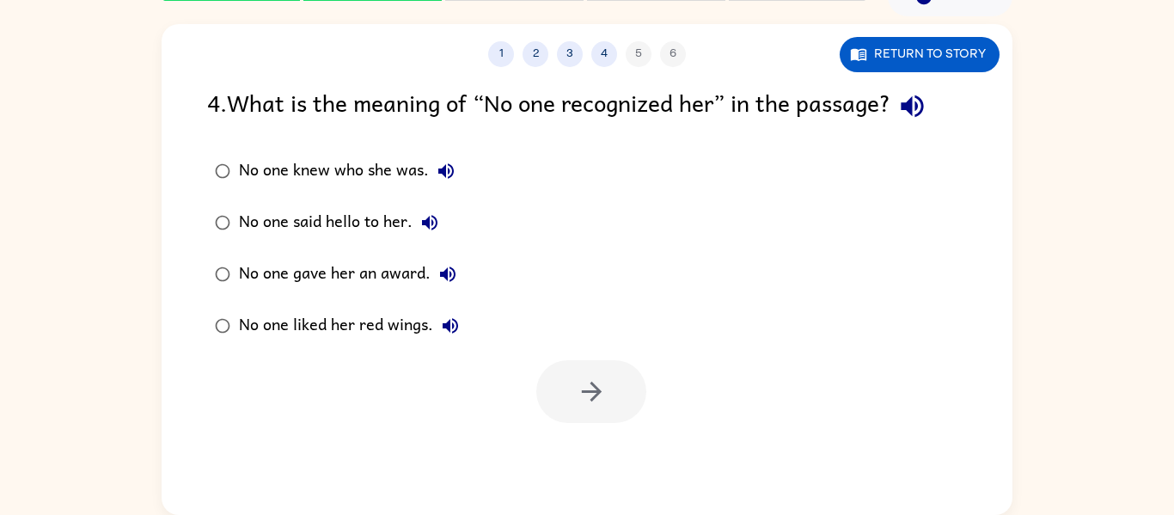
click at [925, 111] on icon "button" at bounding box center [912, 106] width 30 height 30
click at [223, 193] on label "No one knew who she was." at bounding box center [337, 171] width 278 height 52
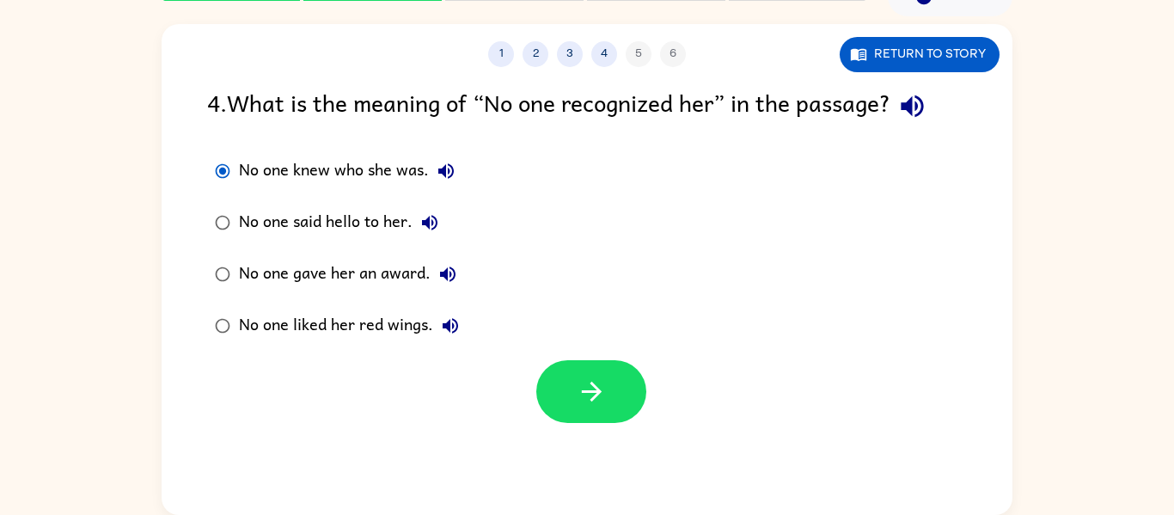
click at [532, 385] on div at bounding box center [587, 387] width 851 height 71
click at [558, 395] on button "button" at bounding box center [591, 391] width 110 height 63
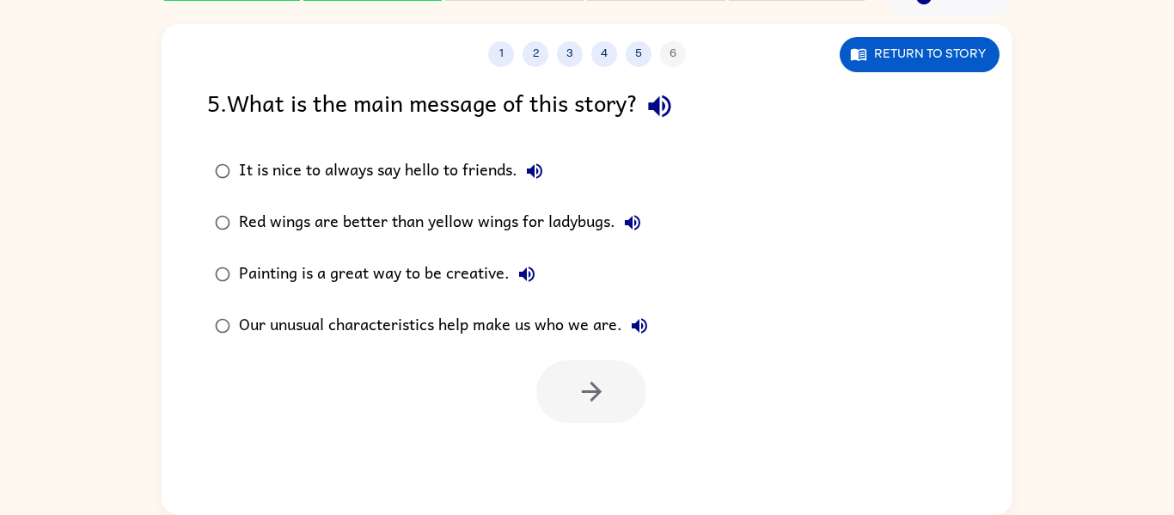
click at [670, 98] on icon "button" at bounding box center [659, 106] width 22 height 22
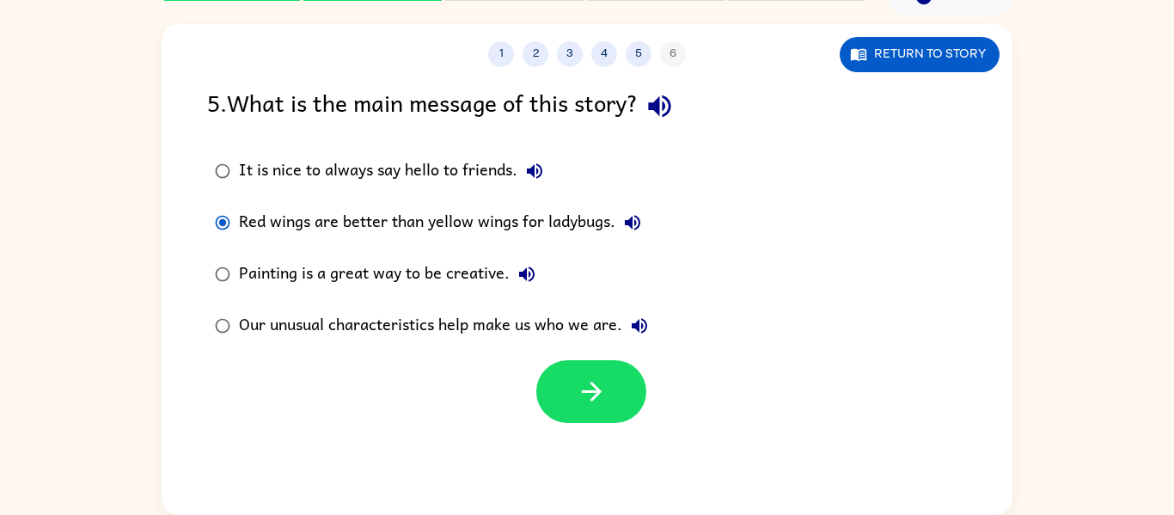
click at [320, 321] on div "Our unusual characteristics help make us who we are." at bounding box center [448, 326] width 418 height 34
click at [577, 384] on icon "button" at bounding box center [592, 391] width 30 height 30
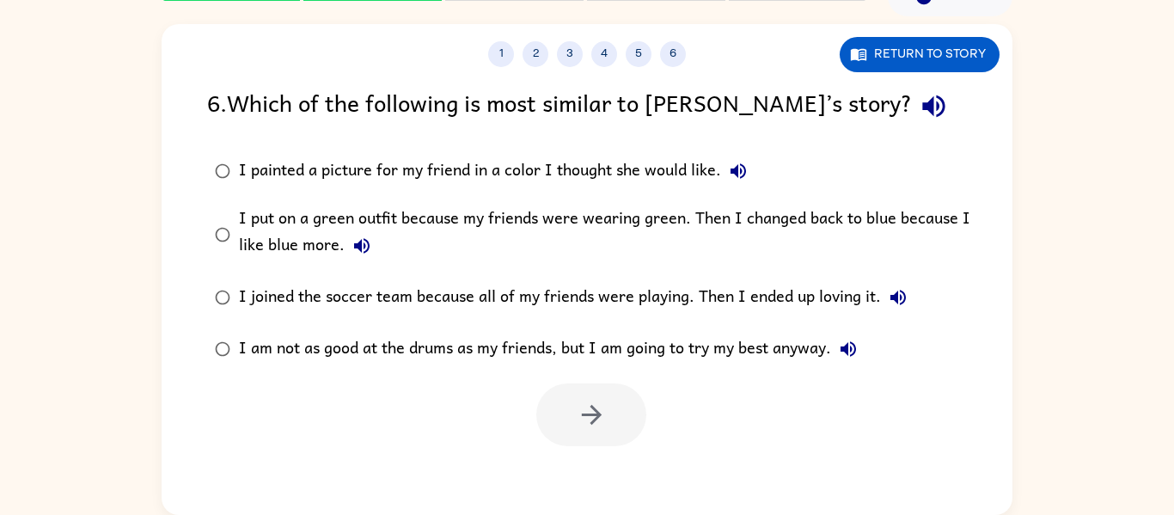
click at [922, 106] on icon "button" at bounding box center [933, 106] width 22 height 22
click at [482, 171] on div "I painted a picture for my friend in a color I thought she would like." at bounding box center [497, 171] width 517 height 34
click at [549, 433] on button "button" at bounding box center [591, 414] width 110 height 63
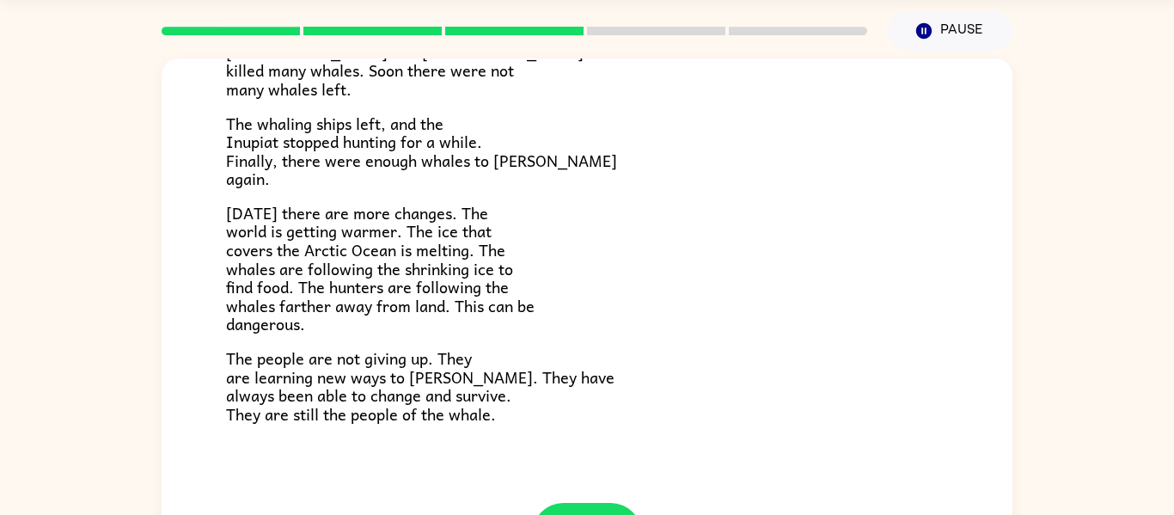
scroll to position [579, 0]
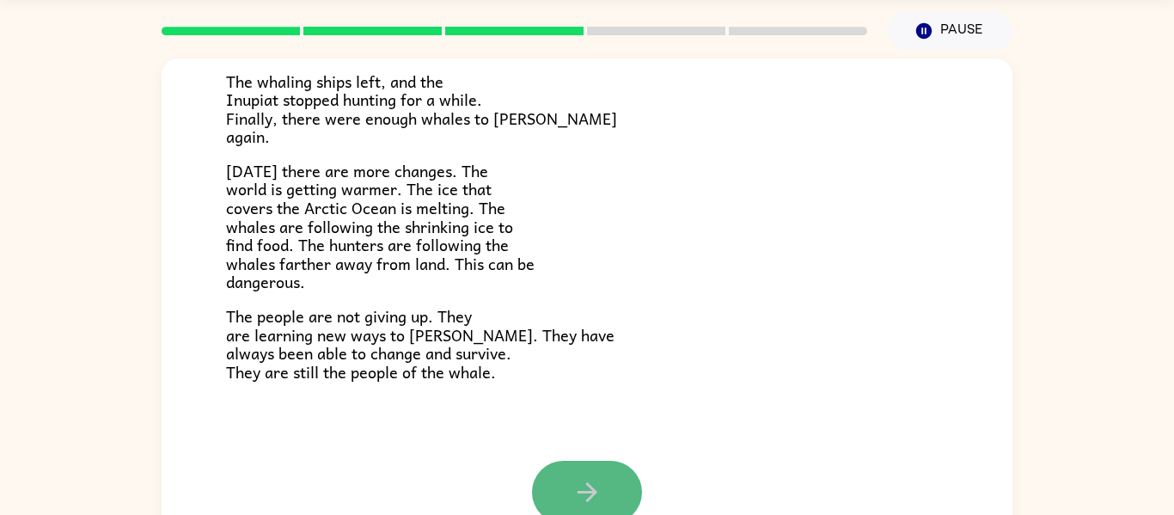
click at [596, 477] on icon "button" at bounding box center [587, 492] width 30 height 30
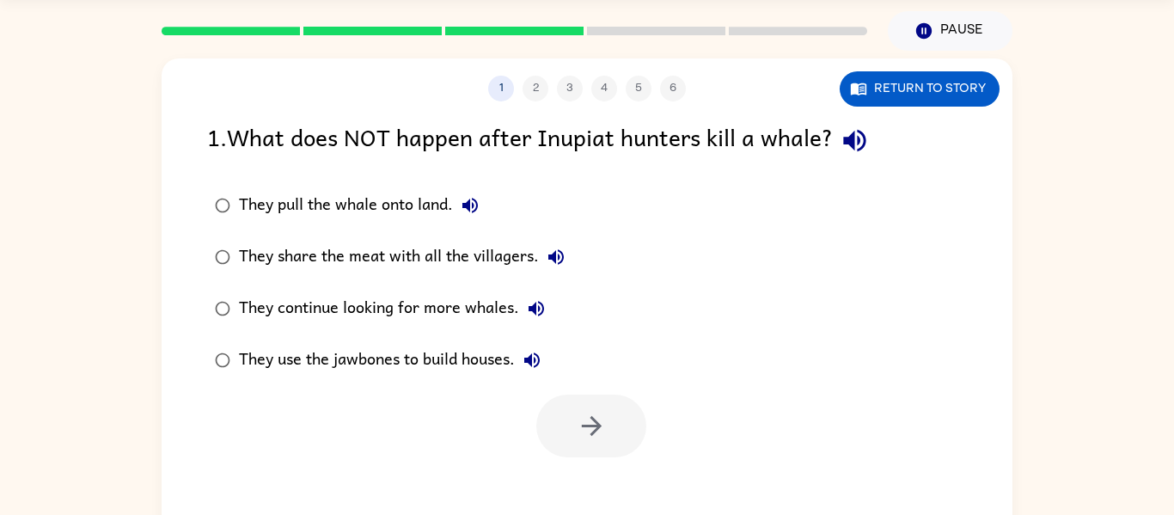
scroll to position [0, 0]
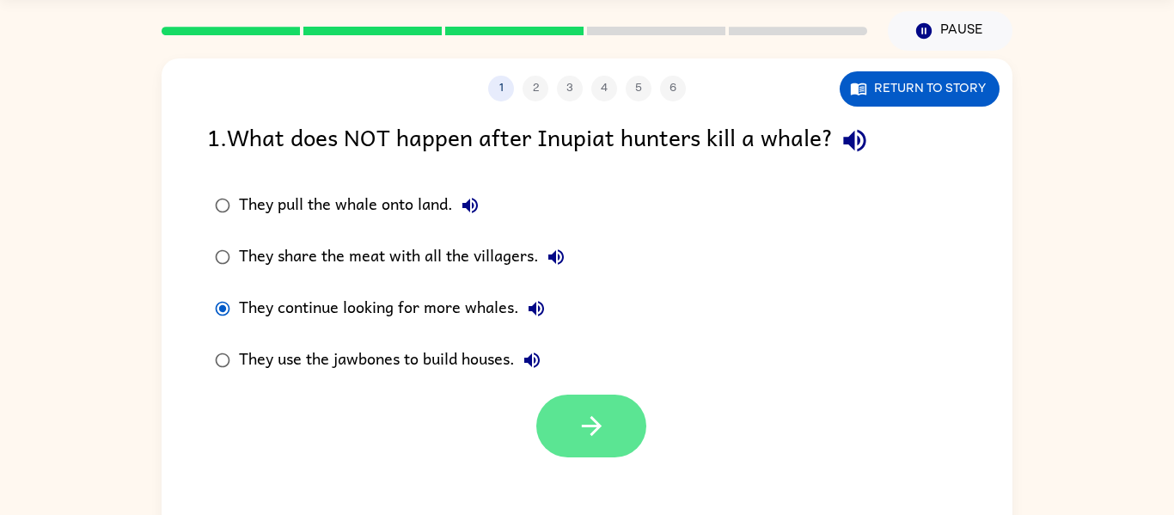
click at [577, 430] on icon "button" at bounding box center [592, 426] width 30 height 30
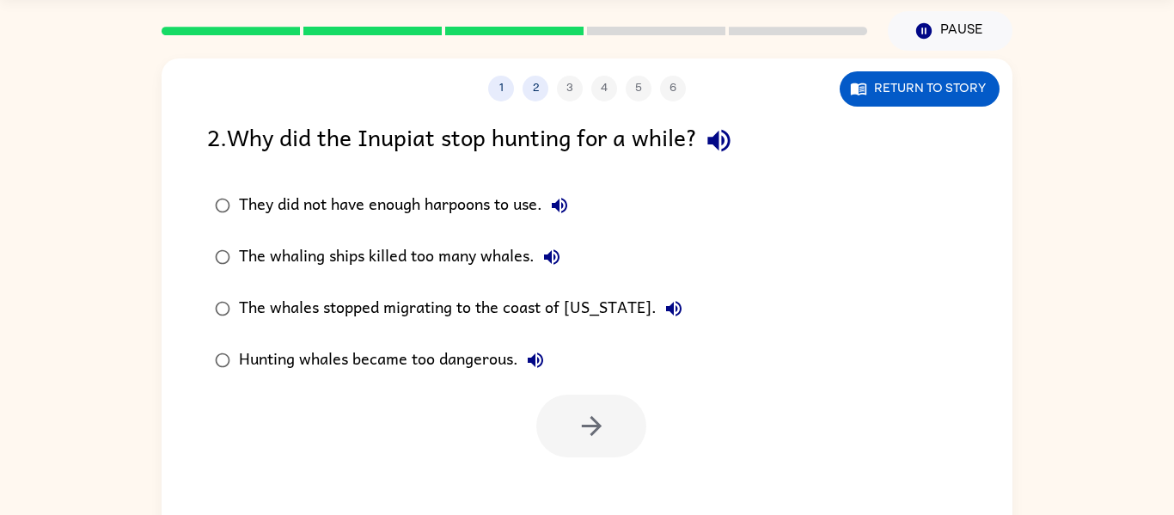
click at [536, 313] on div "The whales stopped migrating to the coast of Alaska." at bounding box center [465, 308] width 452 height 34
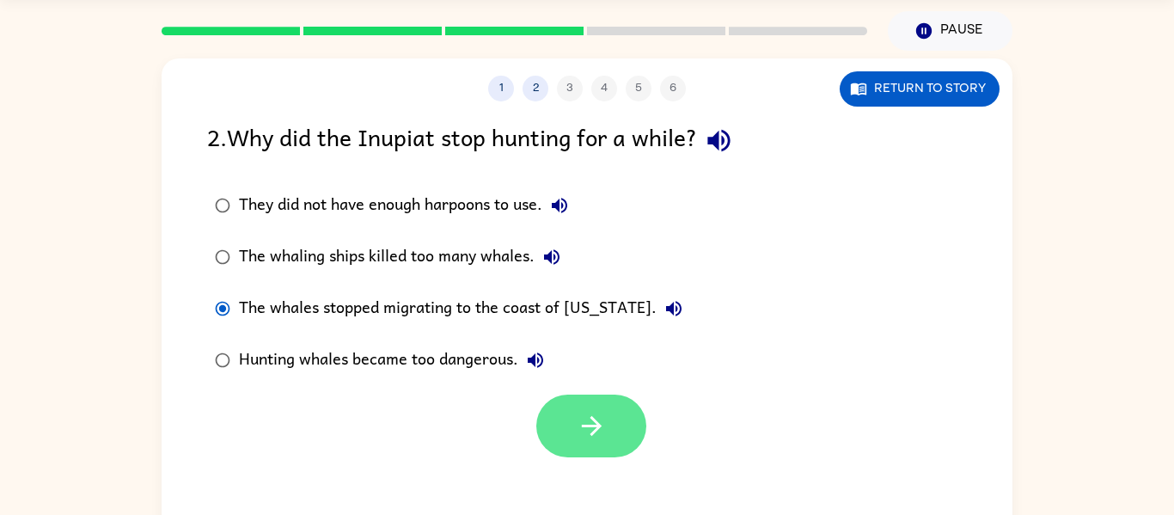
click at [588, 422] on icon "button" at bounding box center [592, 426] width 30 height 30
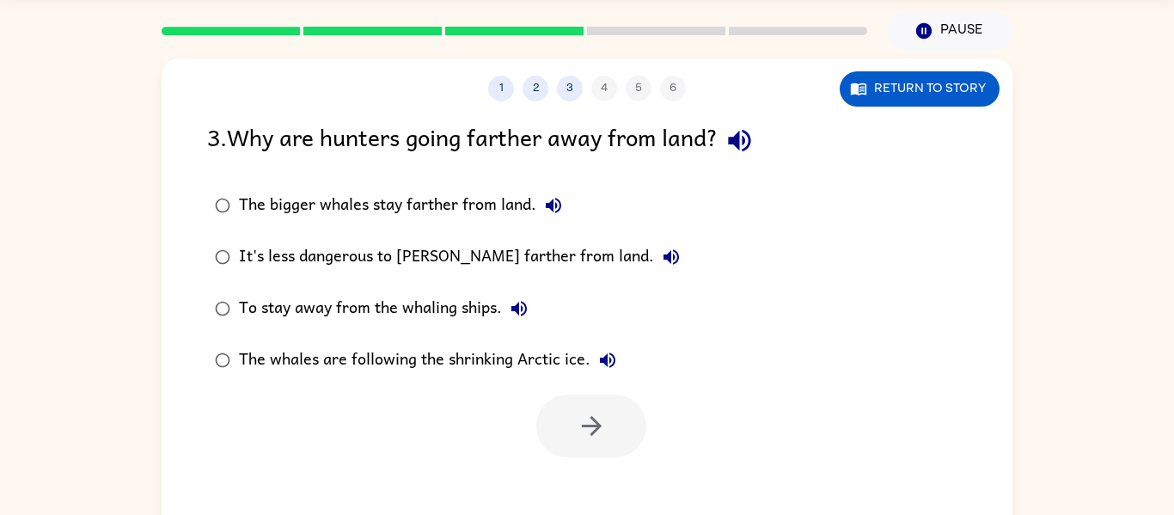
click at [260, 186] on label "The bigger whales stay farther from land." at bounding box center [447, 206] width 499 height 52
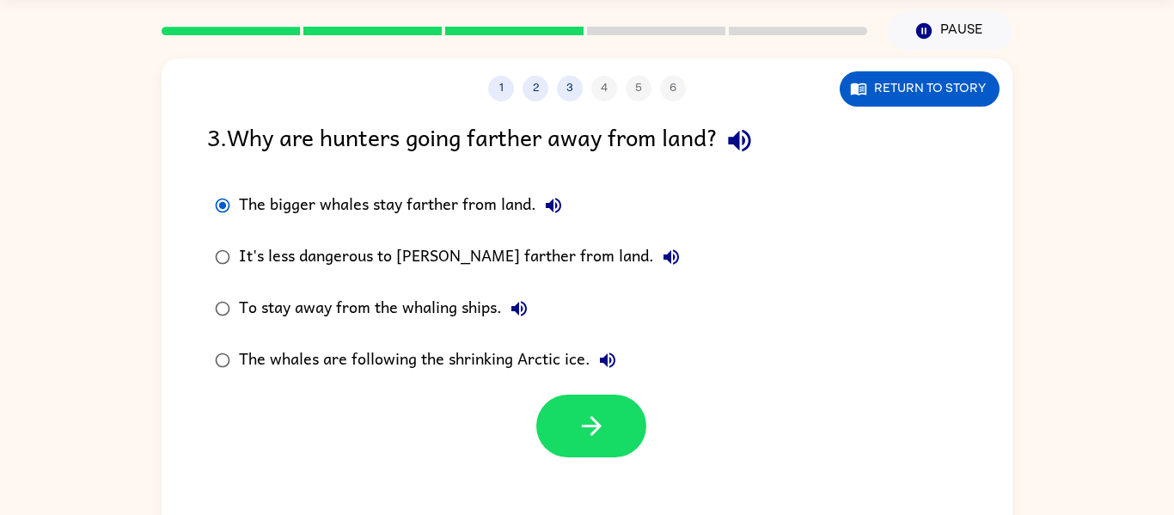
click at [260, 186] on label "The bigger whales stay farther from land." at bounding box center [447, 206] width 499 height 52
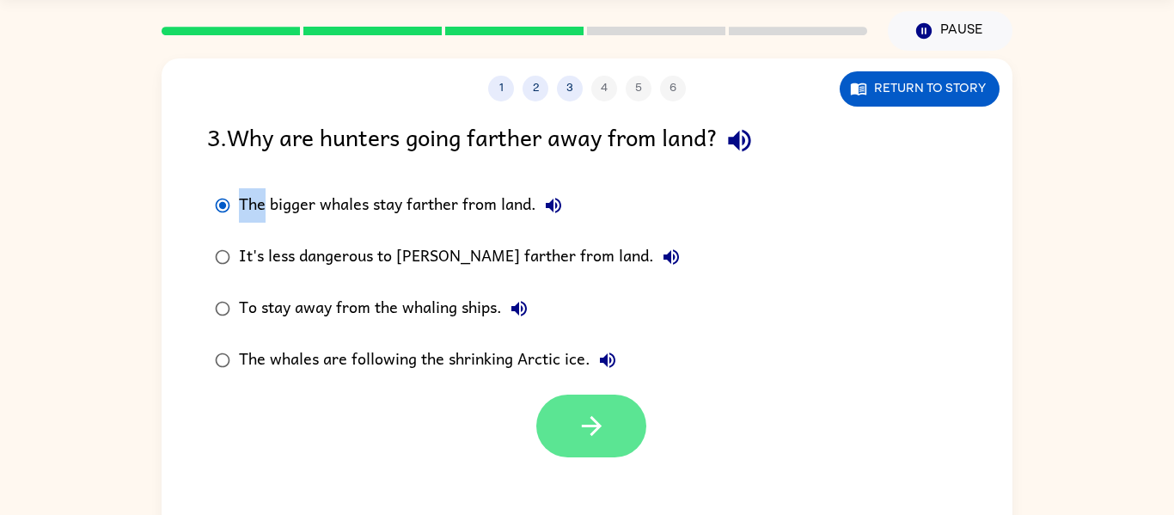
click at [599, 445] on button "button" at bounding box center [591, 426] width 110 height 63
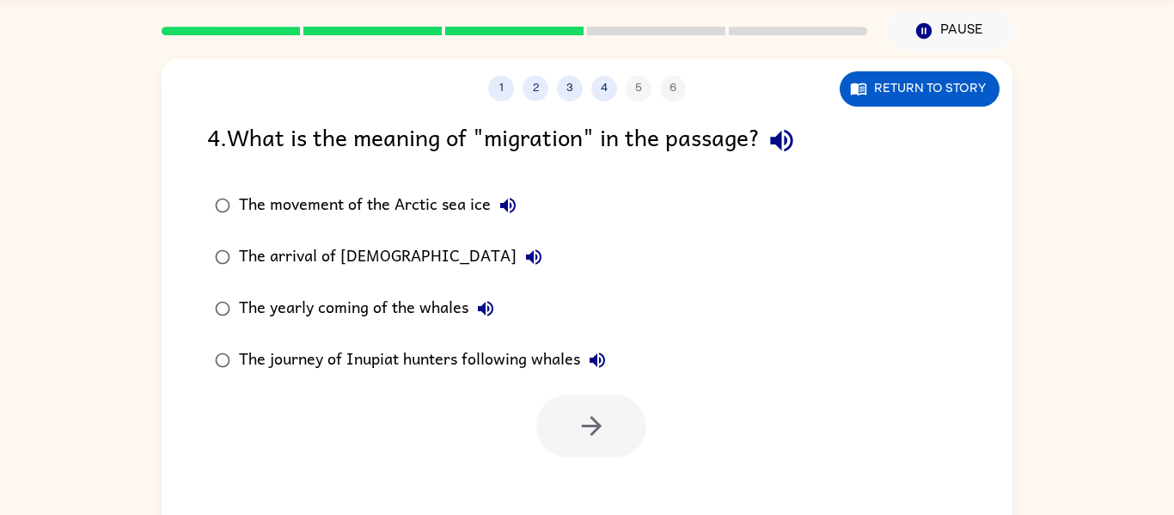
click at [315, 309] on div "The yearly coming of the whales" at bounding box center [371, 308] width 264 height 34
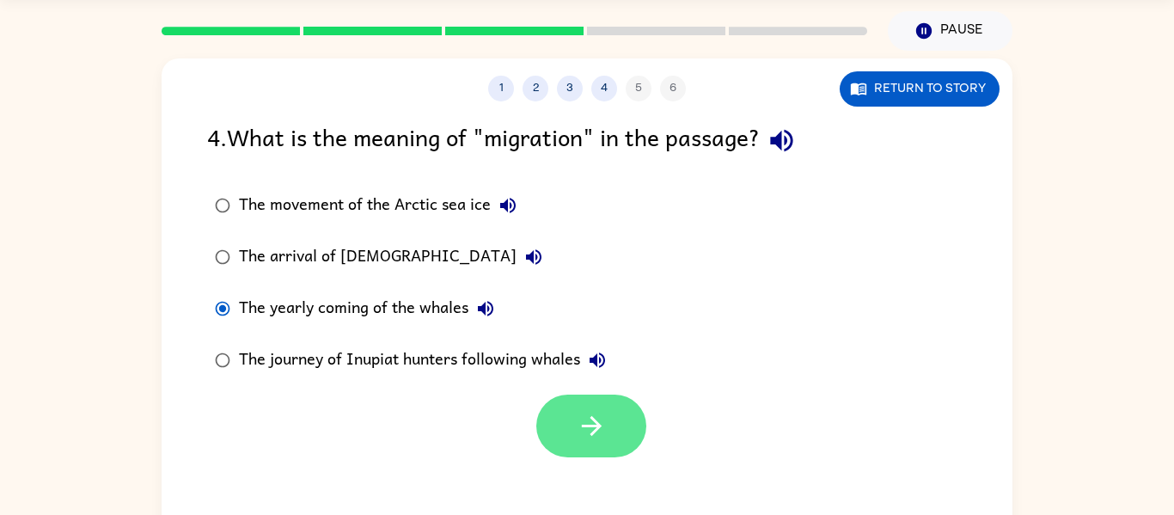
click at [586, 426] on icon "button" at bounding box center [591, 426] width 20 height 20
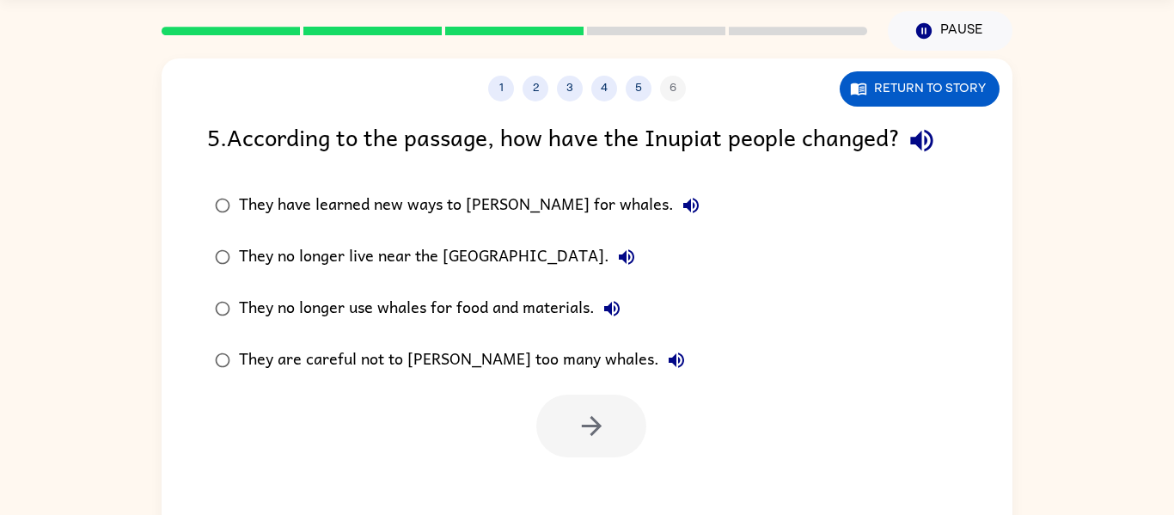
click at [367, 346] on div "They are careful not to hunt too many whales." at bounding box center [466, 360] width 455 height 34
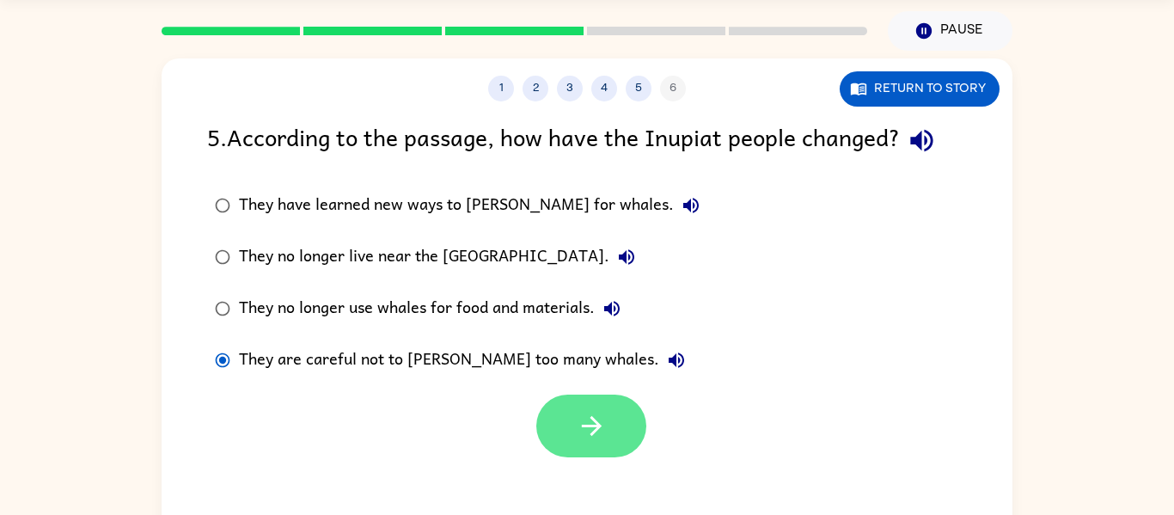
click at [618, 437] on button "button" at bounding box center [591, 426] width 110 height 63
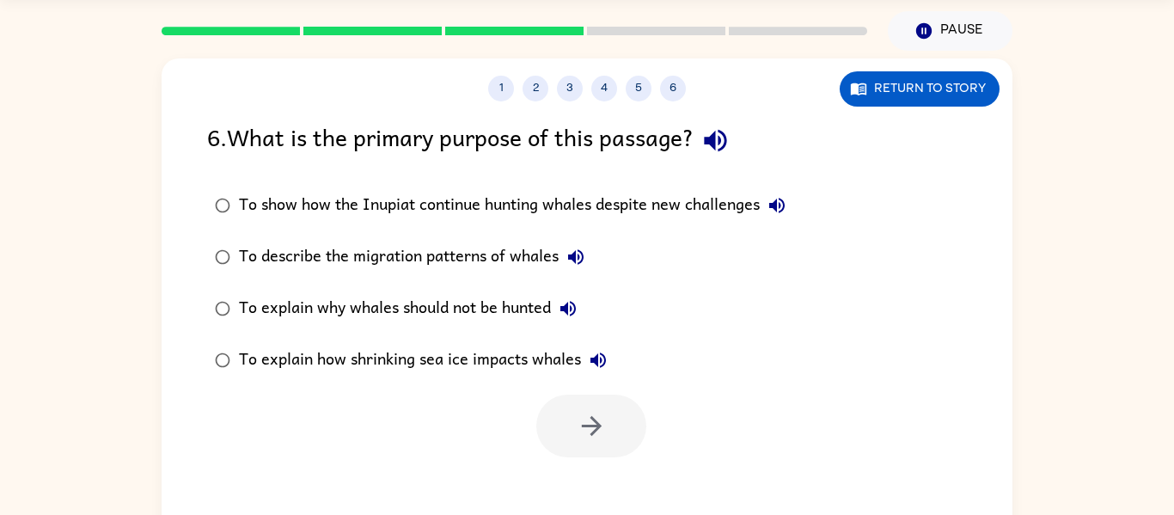
click at [364, 301] on div "To explain why whales should not be hunted" at bounding box center [412, 308] width 346 height 34
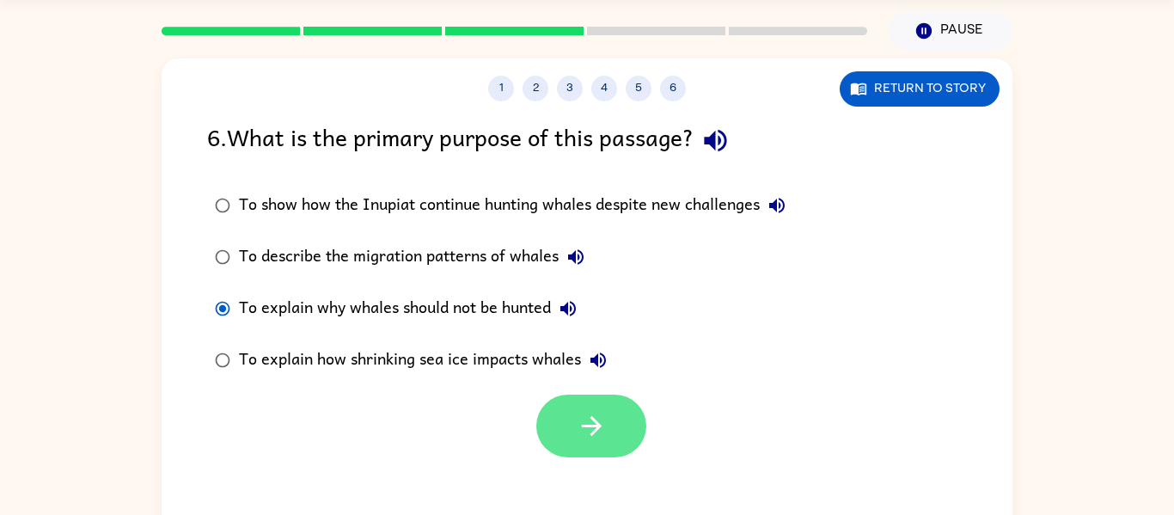
click at [584, 430] on icon "button" at bounding box center [592, 426] width 30 height 30
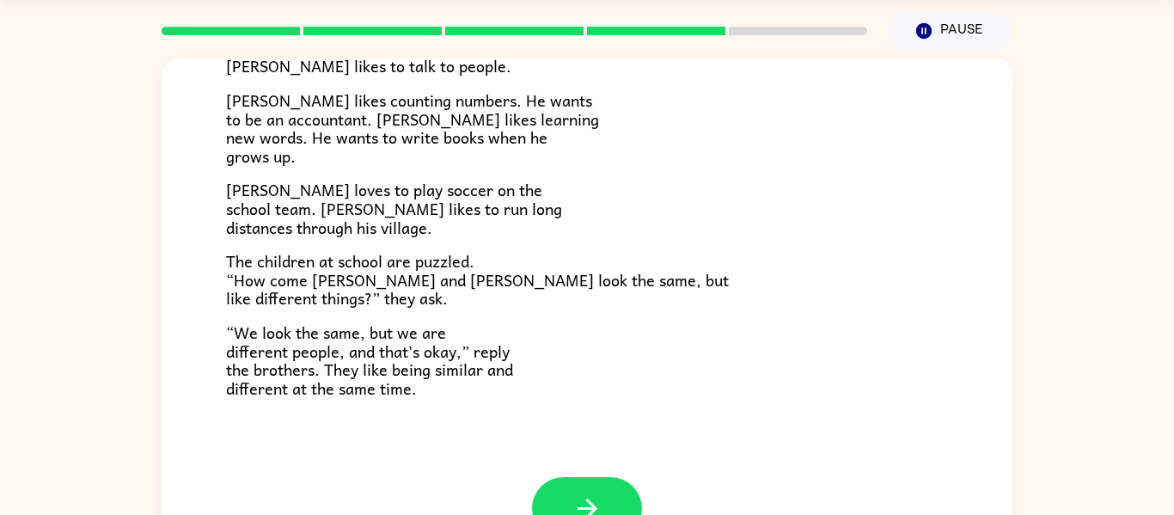
scroll to position [364, 0]
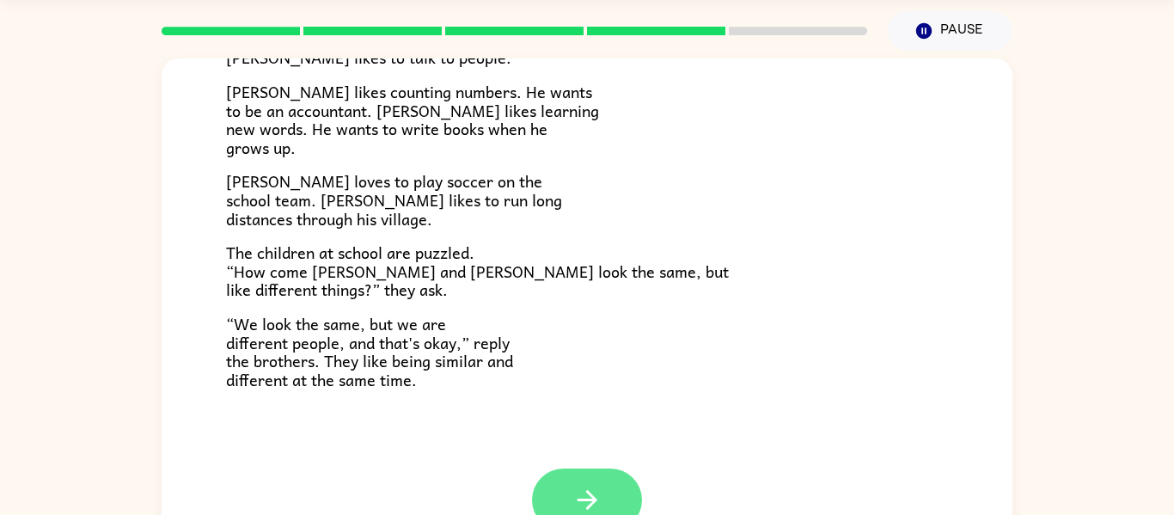
click at [588, 489] on icon "button" at bounding box center [587, 500] width 30 height 30
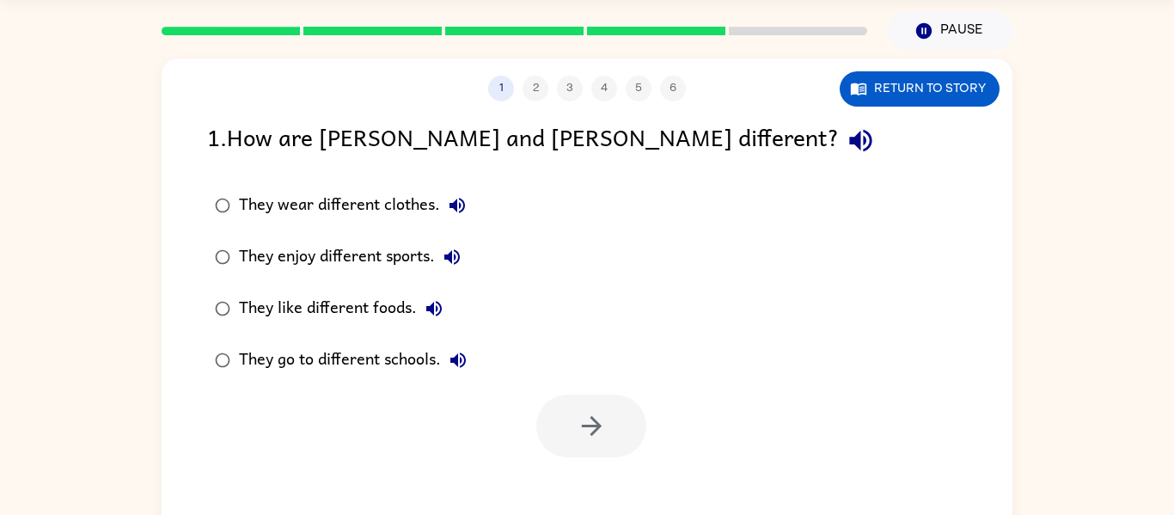
scroll to position [0, 0]
click at [368, 248] on div "They enjoy different sports." at bounding box center [354, 257] width 230 height 34
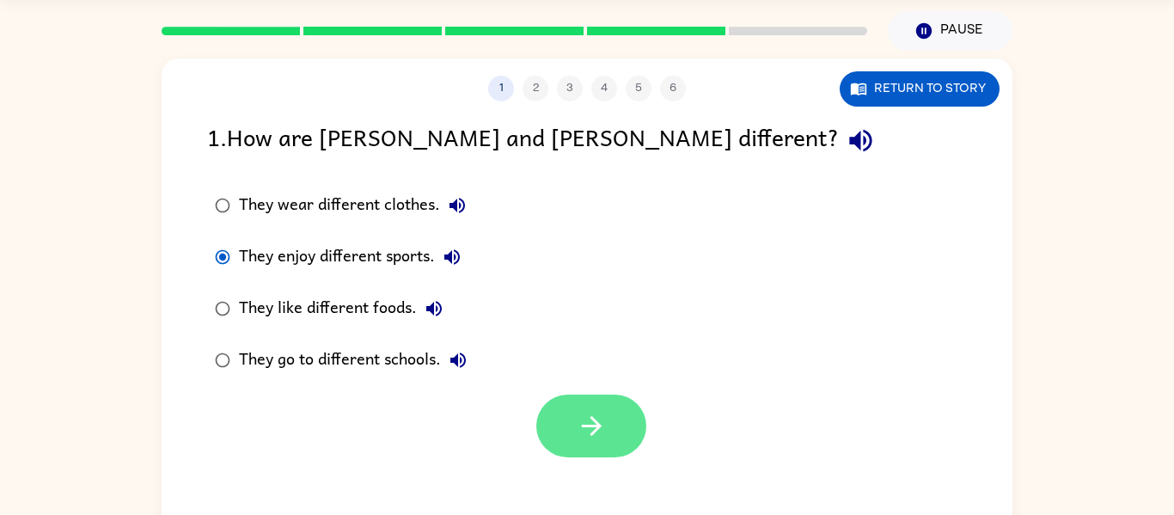
click at [567, 405] on button "button" at bounding box center [591, 426] width 110 height 63
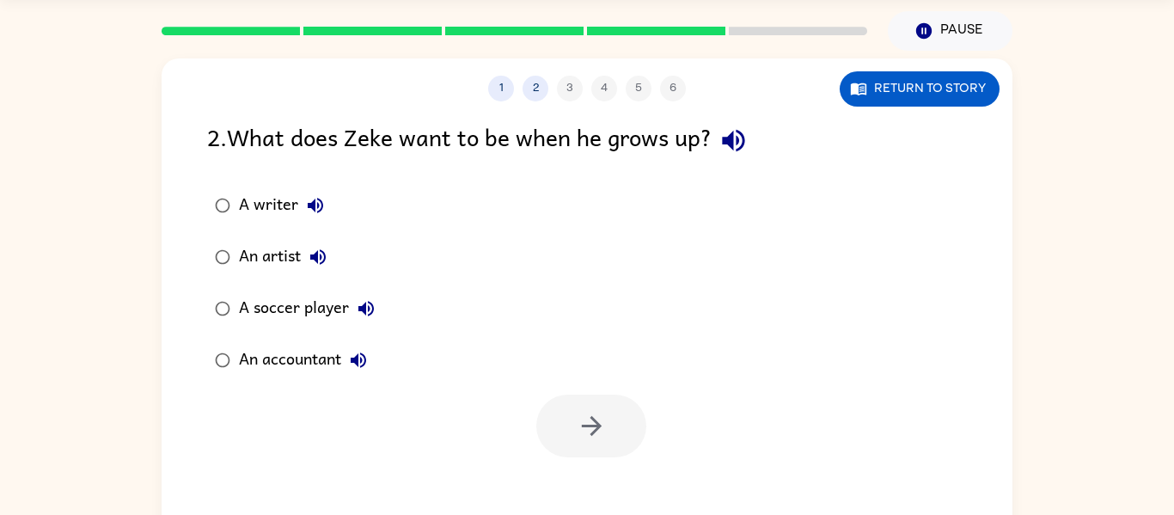
click at [310, 198] on icon "button" at bounding box center [315, 205] width 21 height 21
click at [290, 197] on div "A writer" at bounding box center [286, 205] width 94 height 34
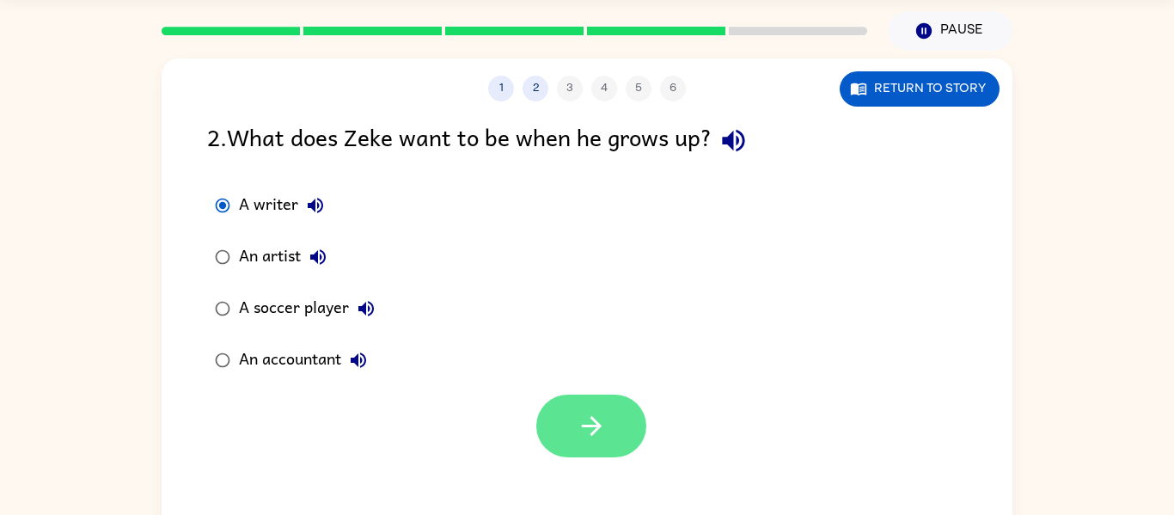
click at [607, 427] on button "button" at bounding box center [591, 426] width 110 height 63
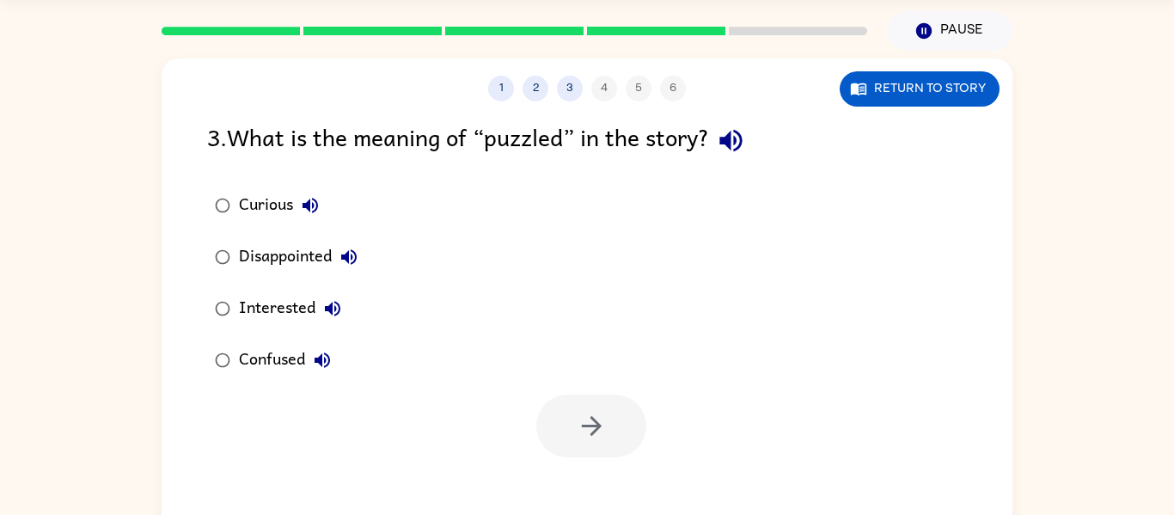
click at [316, 353] on icon "button" at bounding box center [322, 360] width 21 height 21
click at [292, 347] on div "Confused" at bounding box center [289, 360] width 101 height 34
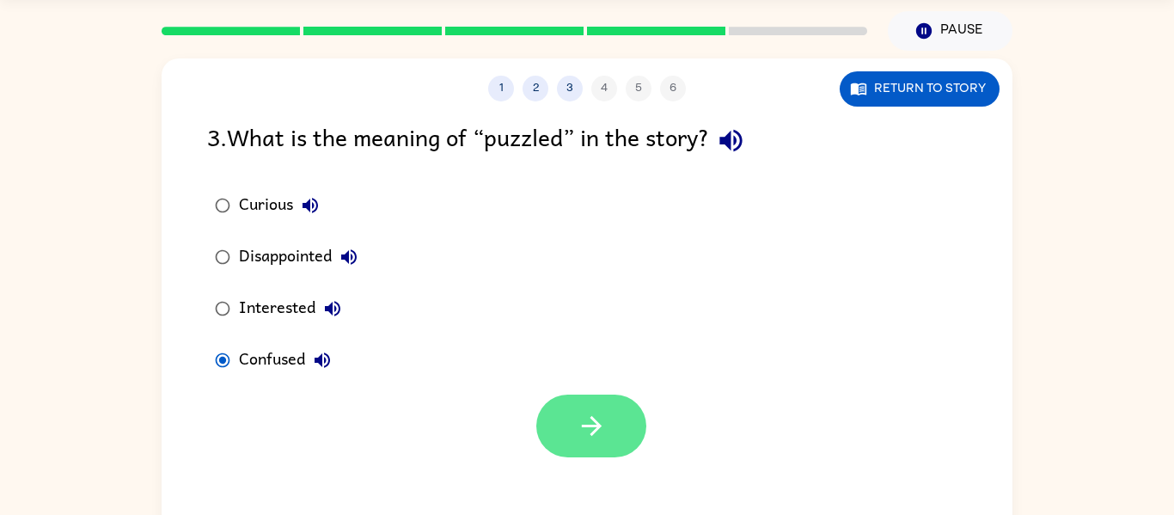
click at [578, 414] on icon "button" at bounding box center [592, 426] width 30 height 30
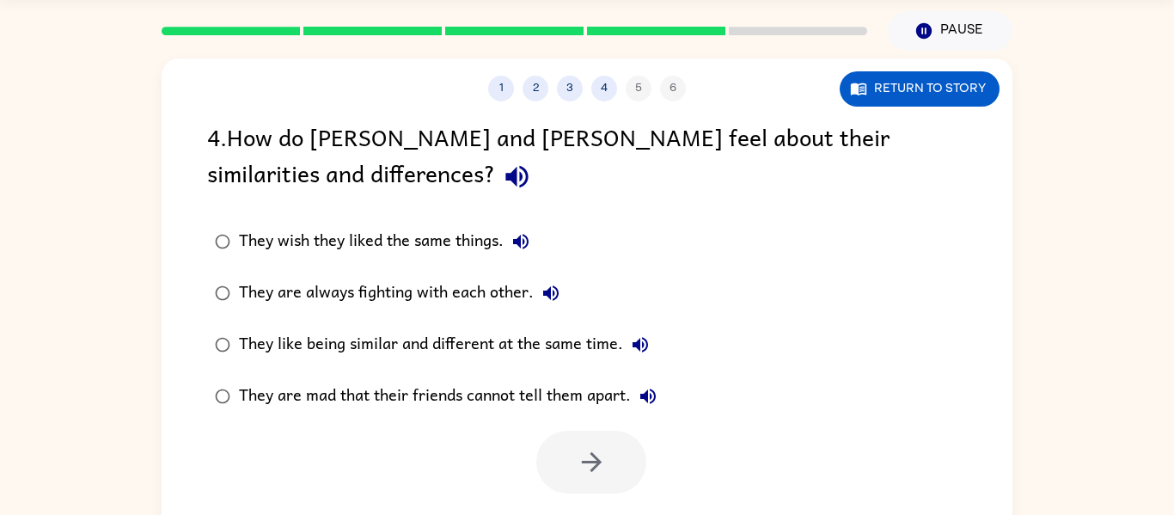
click at [425, 326] on label "They like being similar and different at the same time." at bounding box center [436, 345] width 476 height 52
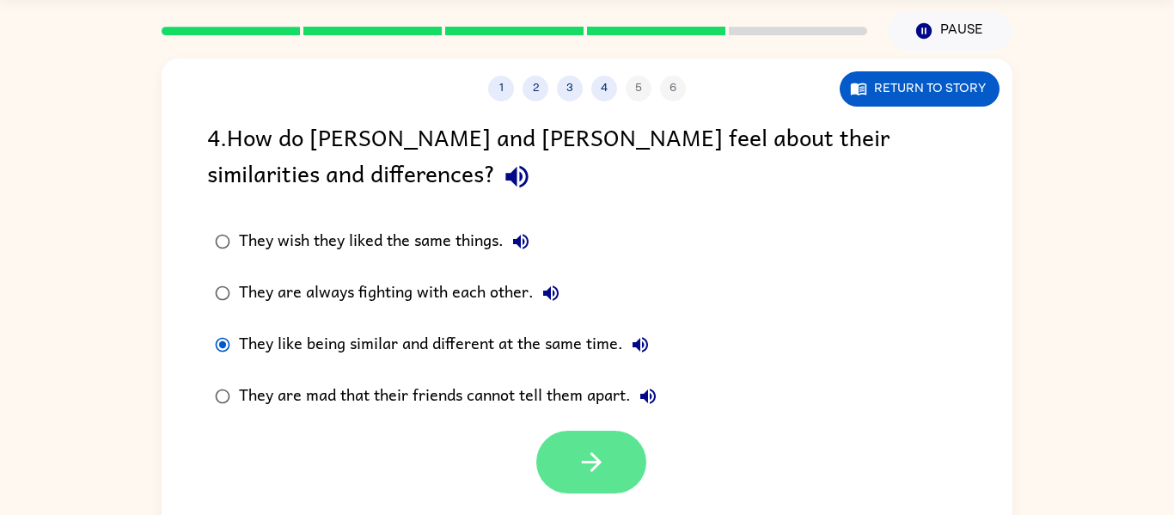
click at [564, 444] on button "button" at bounding box center [591, 462] width 110 height 63
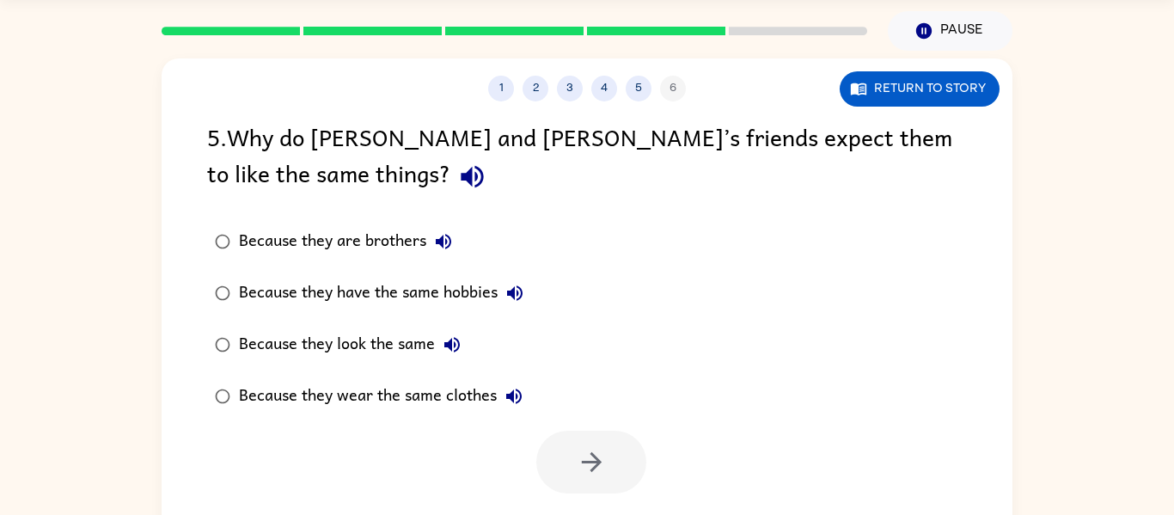
click at [332, 337] on div "Because they look the same" at bounding box center [354, 344] width 230 height 34
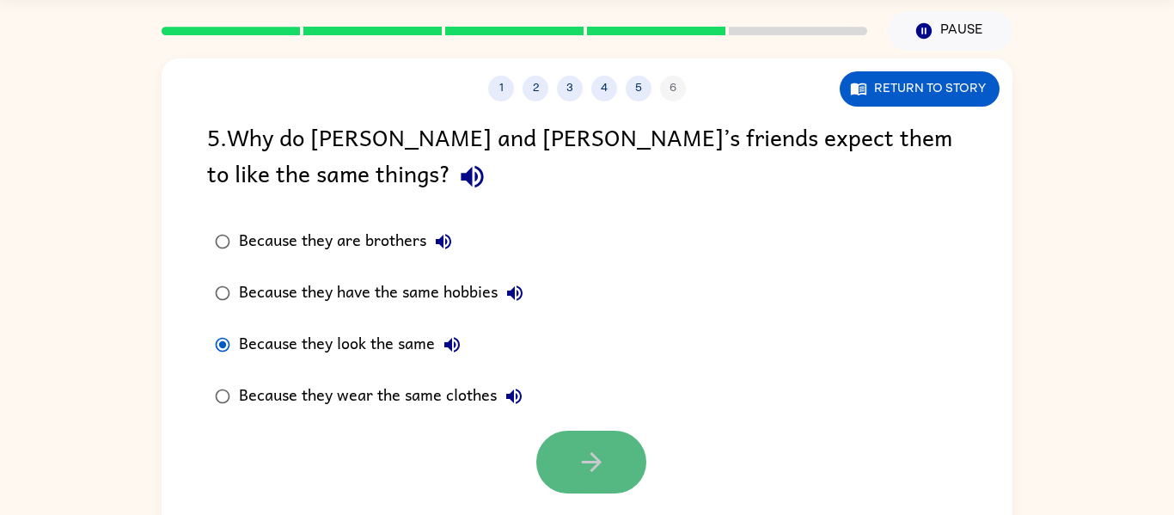
click at [560, 465] on button "button" at bounding box center [591, 462] width 110 height 63
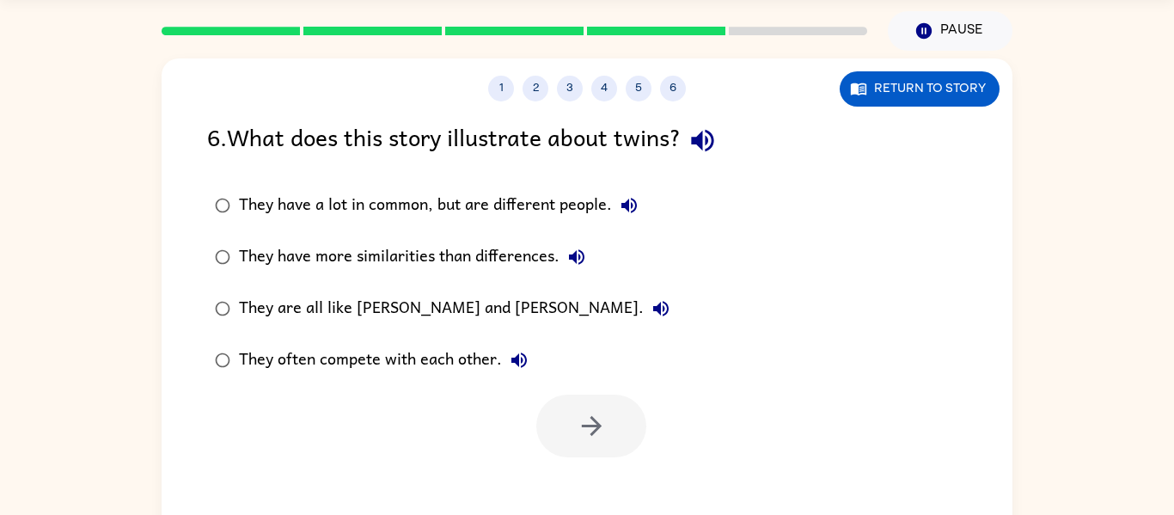
click at [347, 217] on div "They have a lot in common, but are different people." at bounding box center [442, 205] width 407 height 34
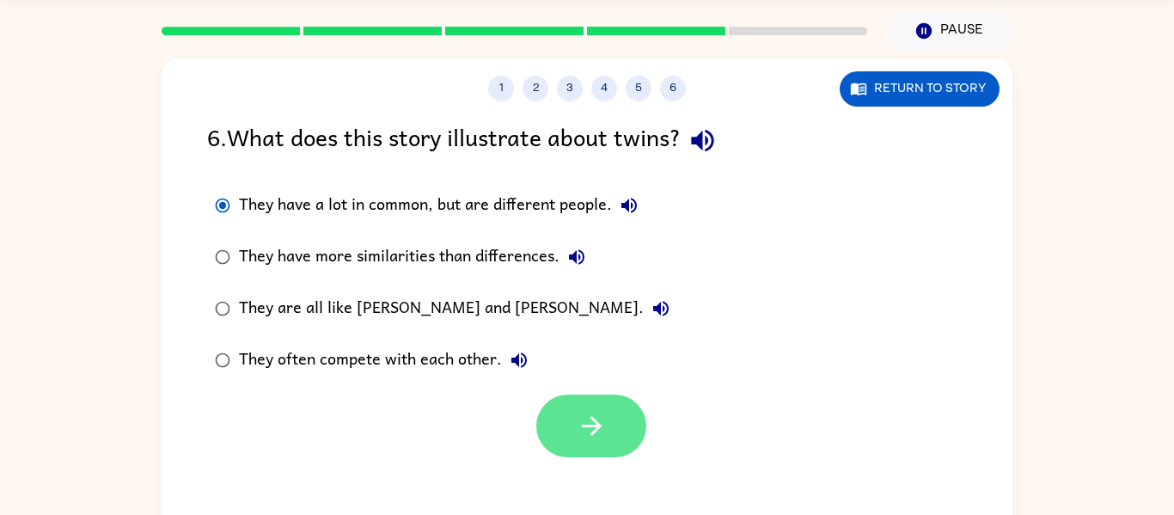
click at [565, 448] on button "button" at bounding box center [591, 426] width 110 height 63
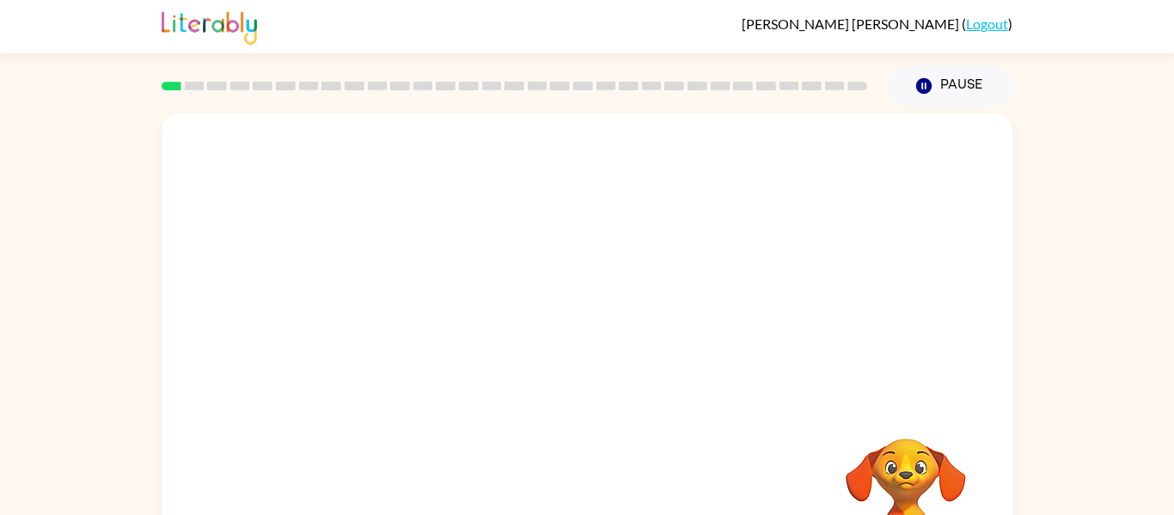
scroll to position [89, 0]
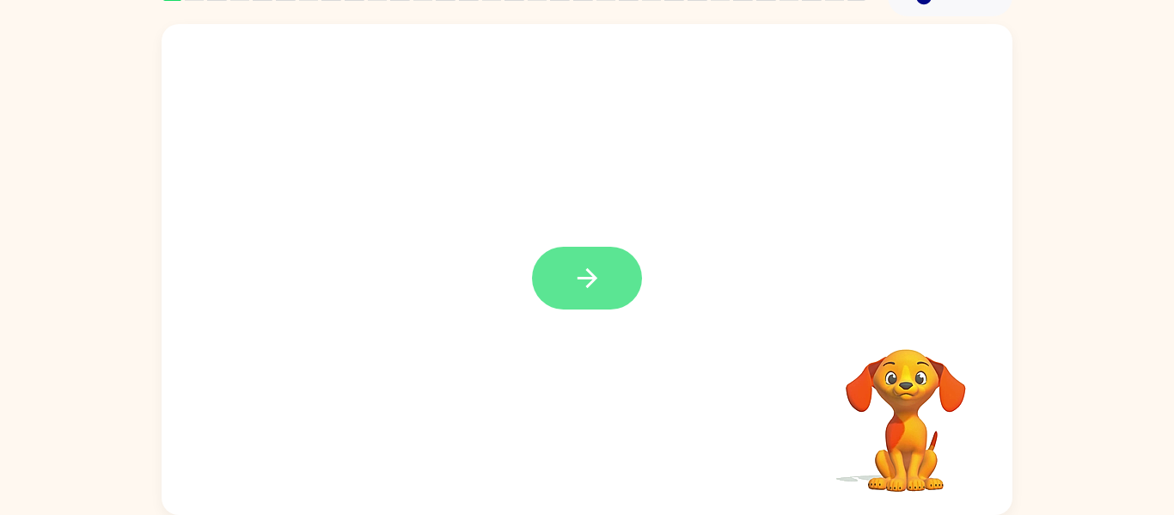
click at [606, 285] on button "button" at bounding box center [587, 278] width 110 height 63
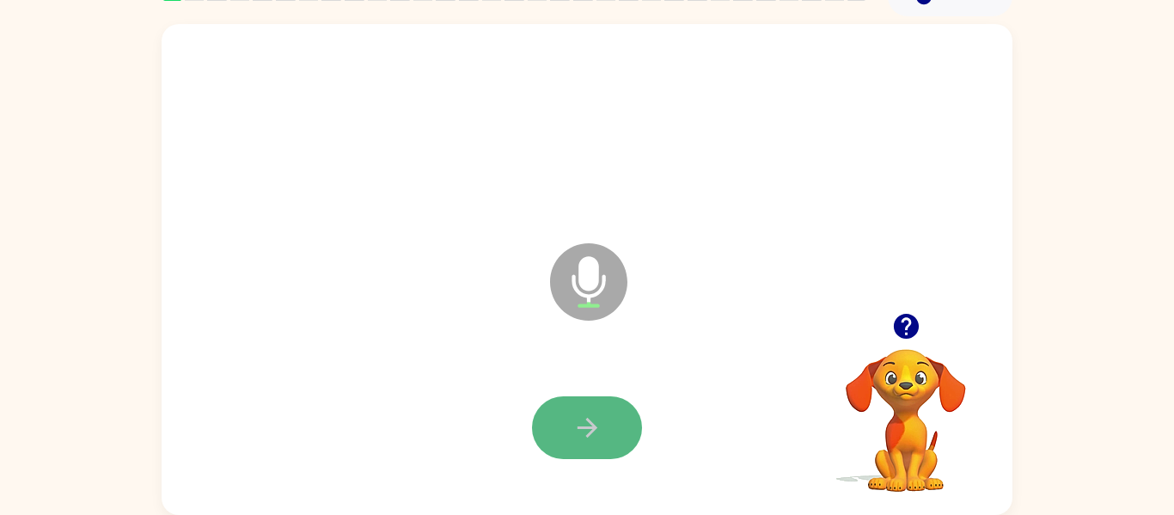
click at [608, 413] on button "button" at bounding box center [587, 427] width 110 height 63
click at [606, 415] on button "button" at bounding box center [587, 427] width 110 height 63
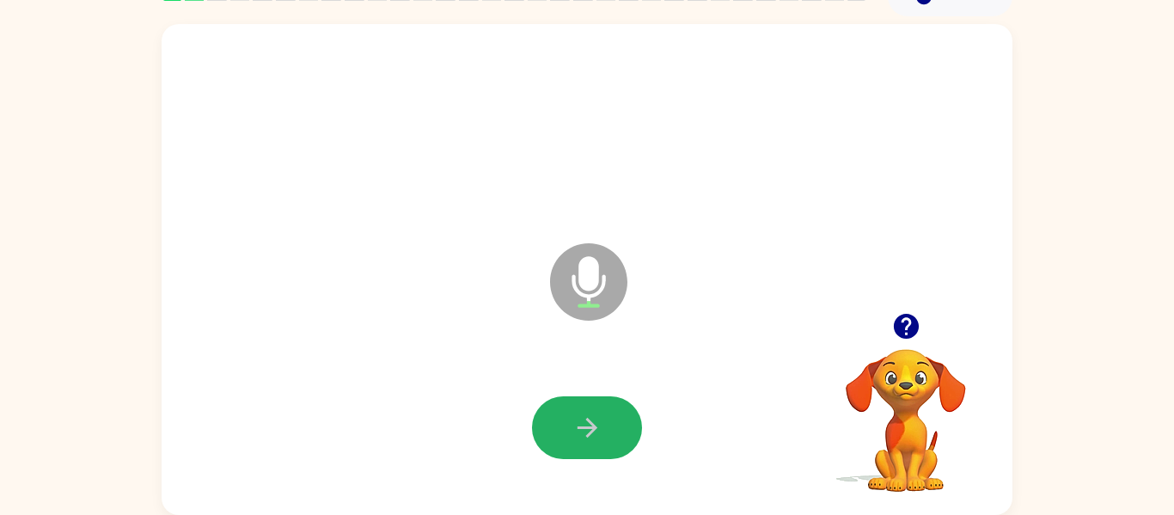
click at [606, 415] on button "button" at bounding box center [587, 427] width 110 height 63
click at [606, 430] on button "button" at bounding box center [587, 427] width 110 height 63
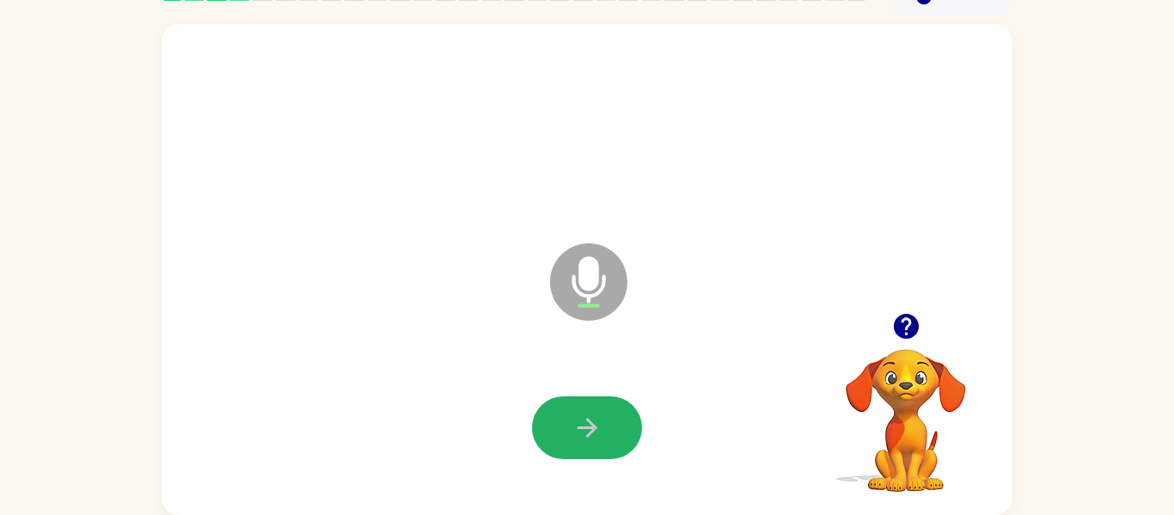
click at [606, 430] on button "button" at bounding box center [587, 427] width 110 height 63
click at [605, 431] on button "button" at bounding box center [587, 427] width 110 height 63
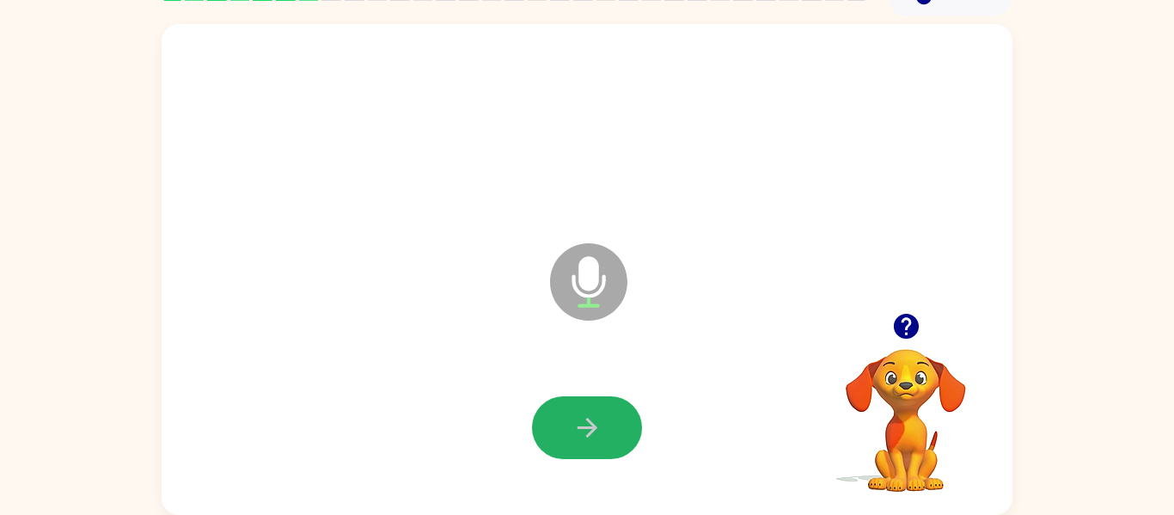
click at [605, 431] on button "button" at bounding box center [587, 427] width 110 height 63
click at [598, 409] on button "button" at bounding box center [587, 427] width 110 height 63
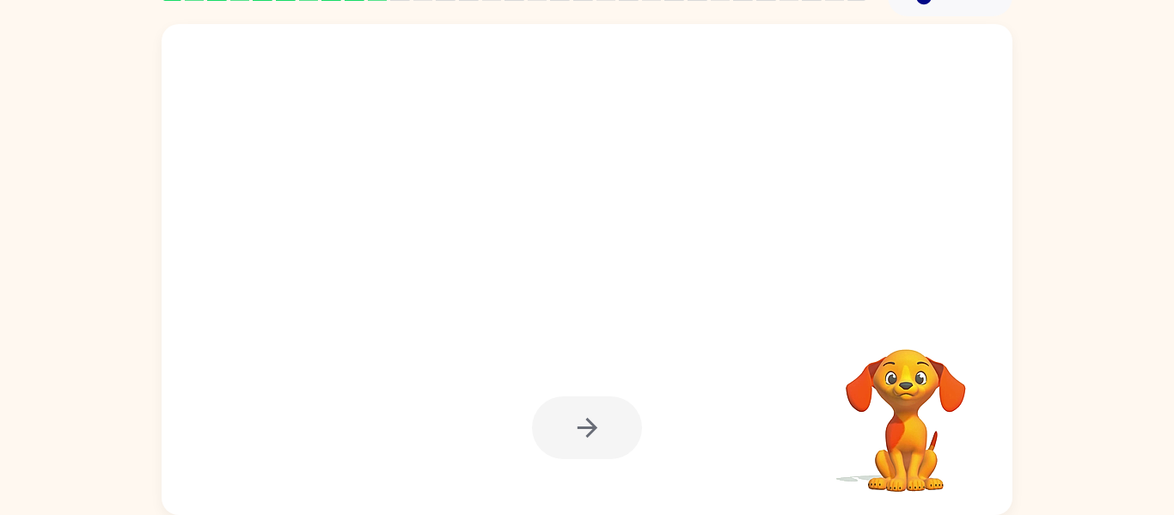
scroll to position [0, 0]
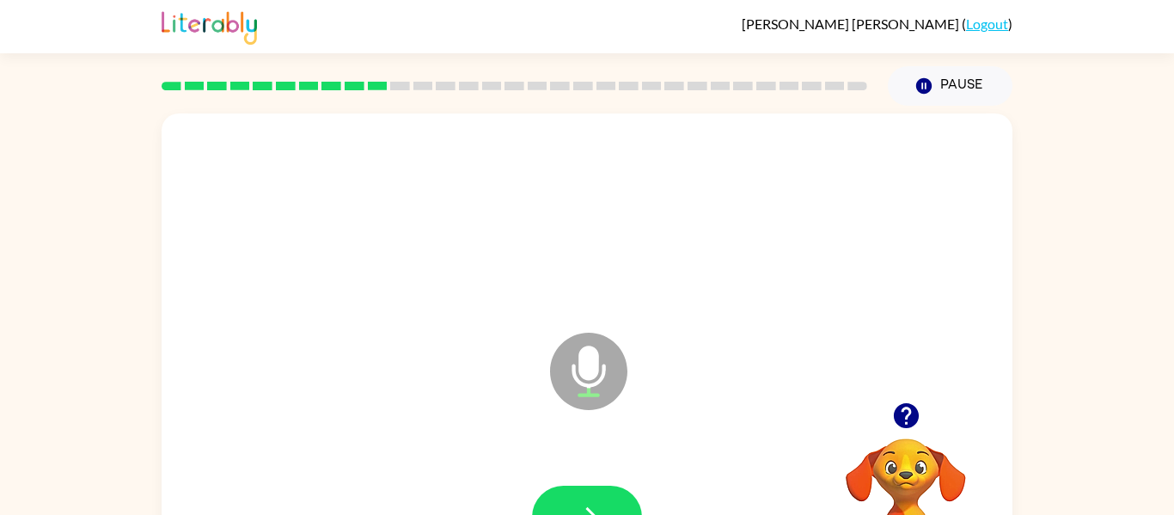
click at [597, 410] on icon "Microphone The Microphone is here when it is your turn to talk" at bounding box center [675, 392] width 258 height 129
click at [592, 494] on button "button" at bounding box center [587, 517] width 110 height 63
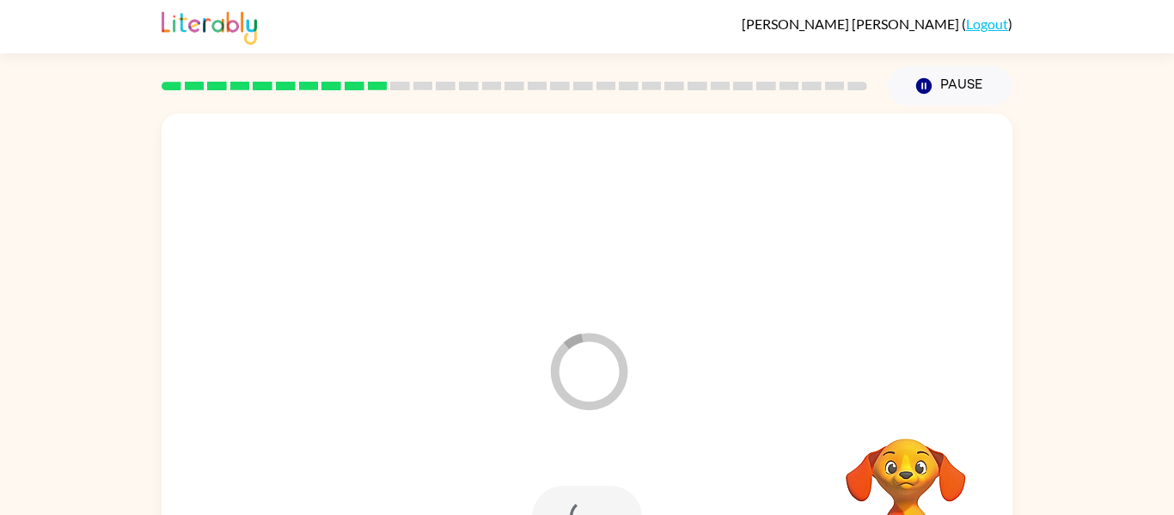
click at [390, 372] on div "Loader Your response is being sent to our graders" at bounding box center [587, 358] width 851 height 491
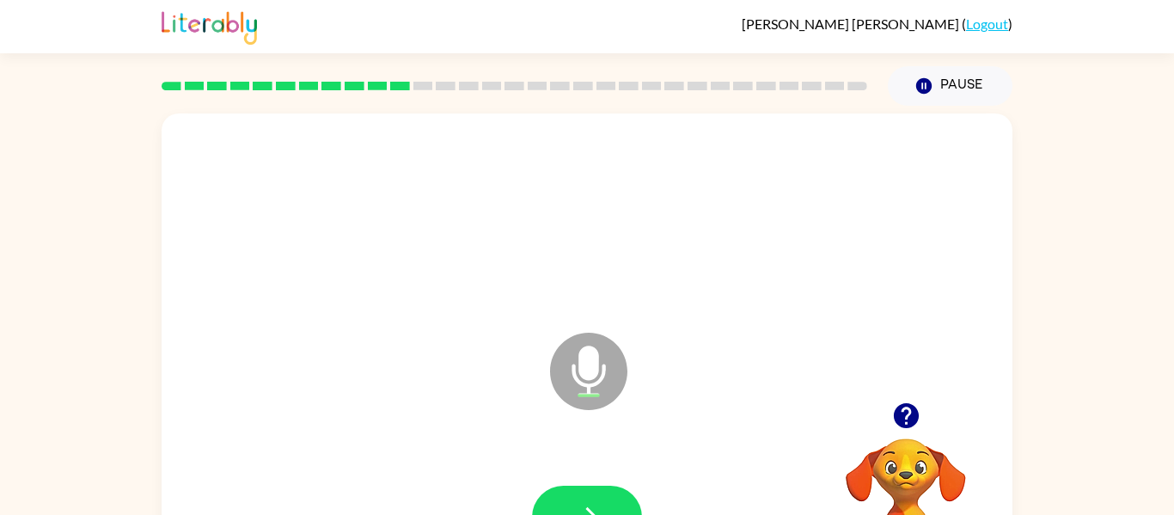
click at [859, 307] on div "Microphone The Microphone is here when it is your turn to talk" at bounding box center [546, 328] width 734 height 62
click at [562, 493] on button "button" at bounding box center [587, 517] width 110 height 63
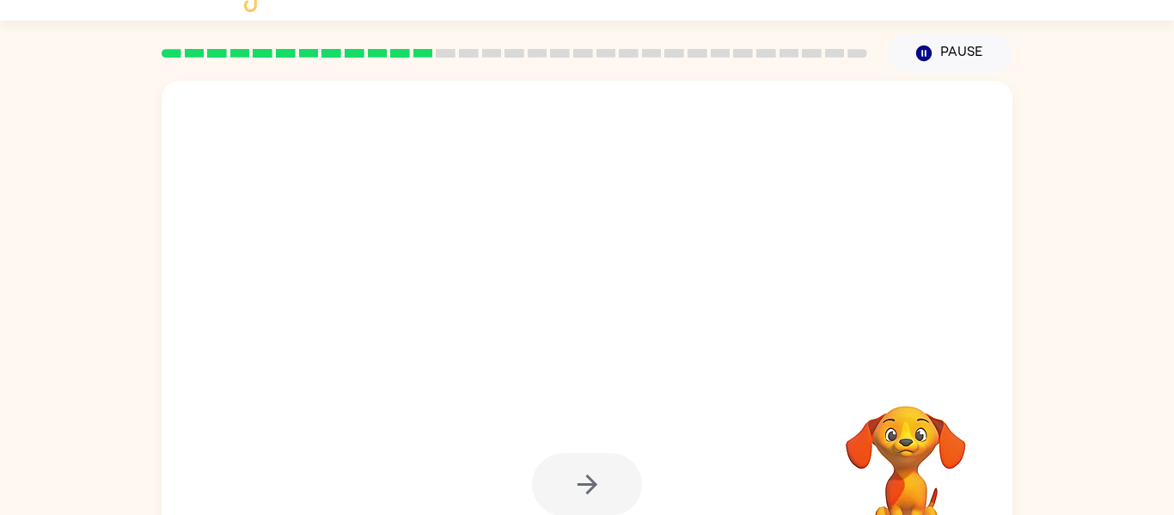
scroll to position [34, 0]
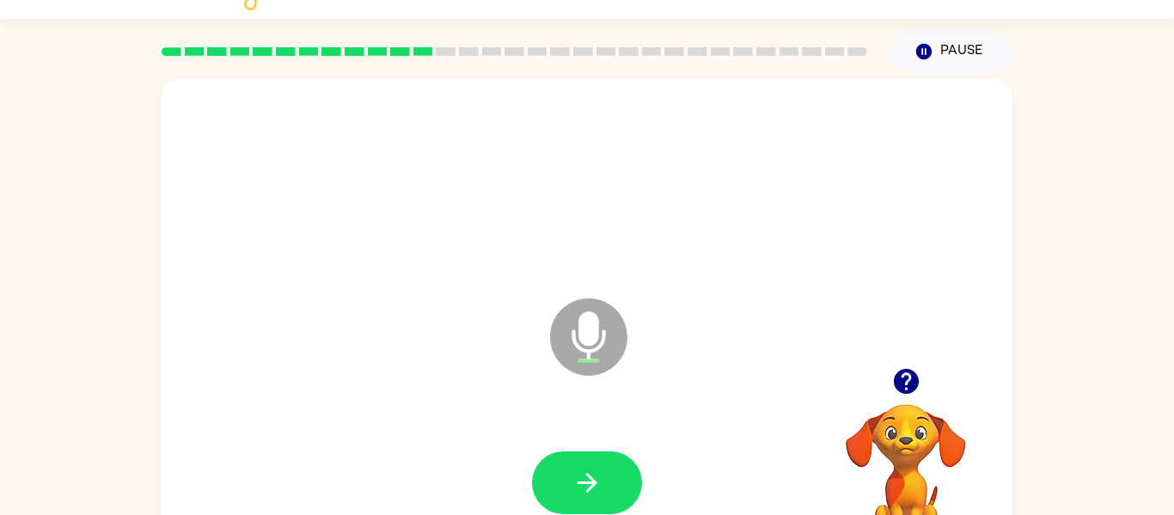
click at [562, 493] on button "button" at bounding box center [587, 482] width 110 height 63
click at [564, 495] on button "button" at bounding box center [587, 482] width 110 height 63
click at [588, 491] on icon "button" at bounding box center [587, 483] width 20 height 20
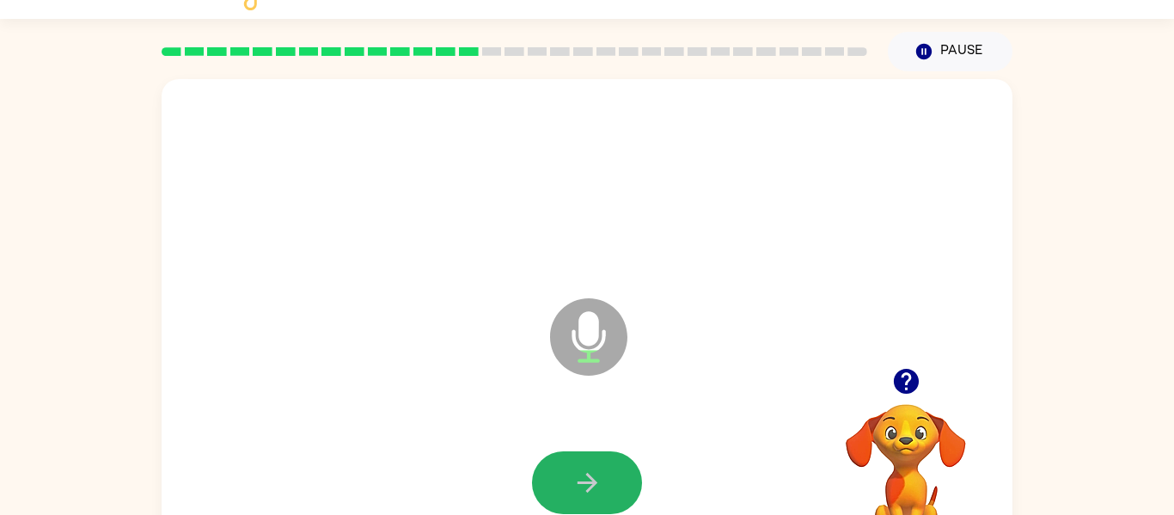
click at [588, 491] on icon "button" at bounding box center [587, 483] width 20 height 20
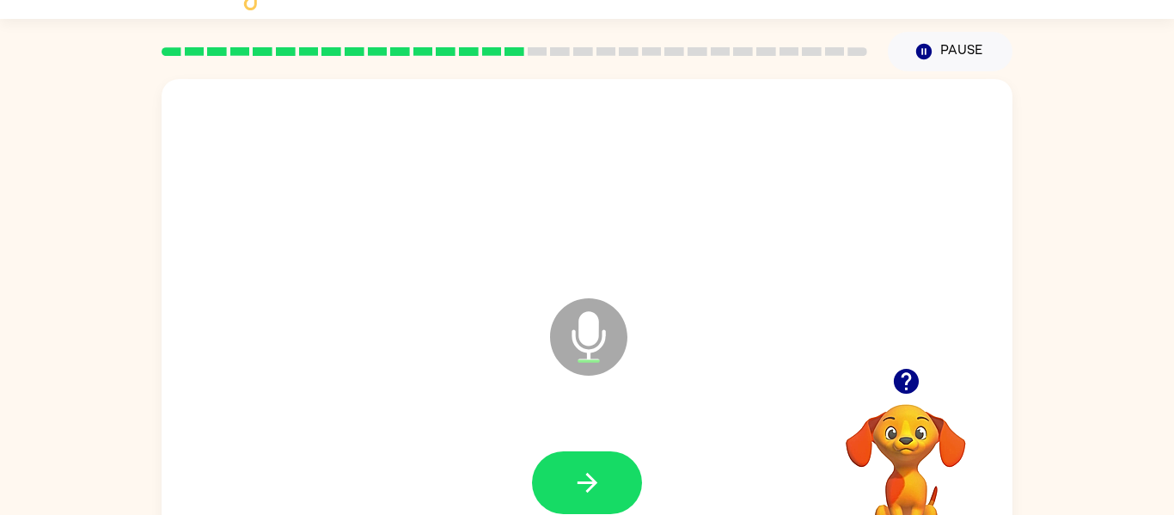
click at [588, 491] on icon "button" at bounding box center [587, 483] width 20 height 20
click at [583, 479] on icon "button" at bounding box center [587, 483] width 30 height 30
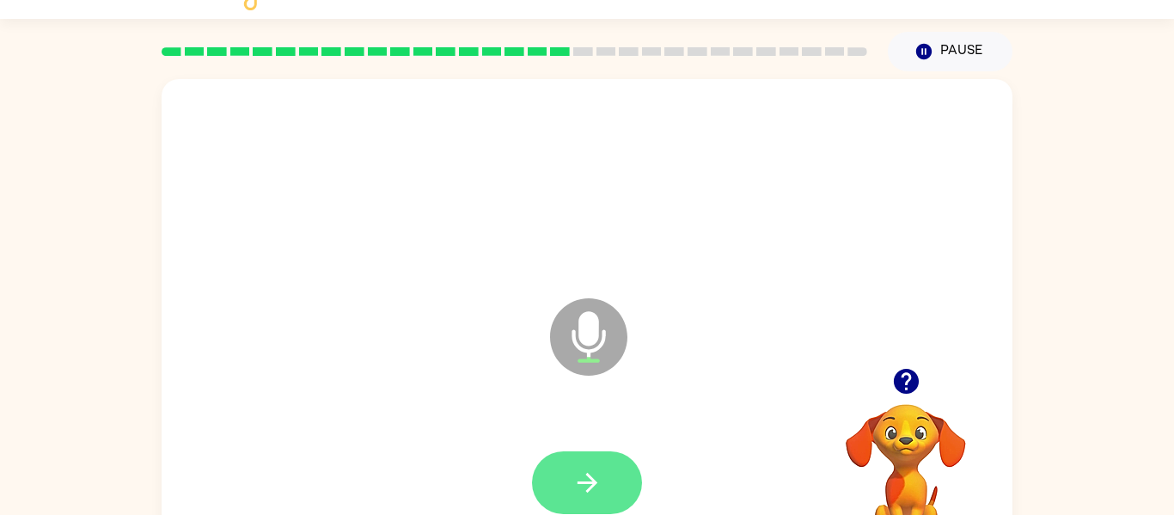
click at [582, 480] on icon "button" at bounding box center [587, 483] width 30 height 30
click at [583, 481] on icon "button" at bounding box center [587, 483] width 20 height 20
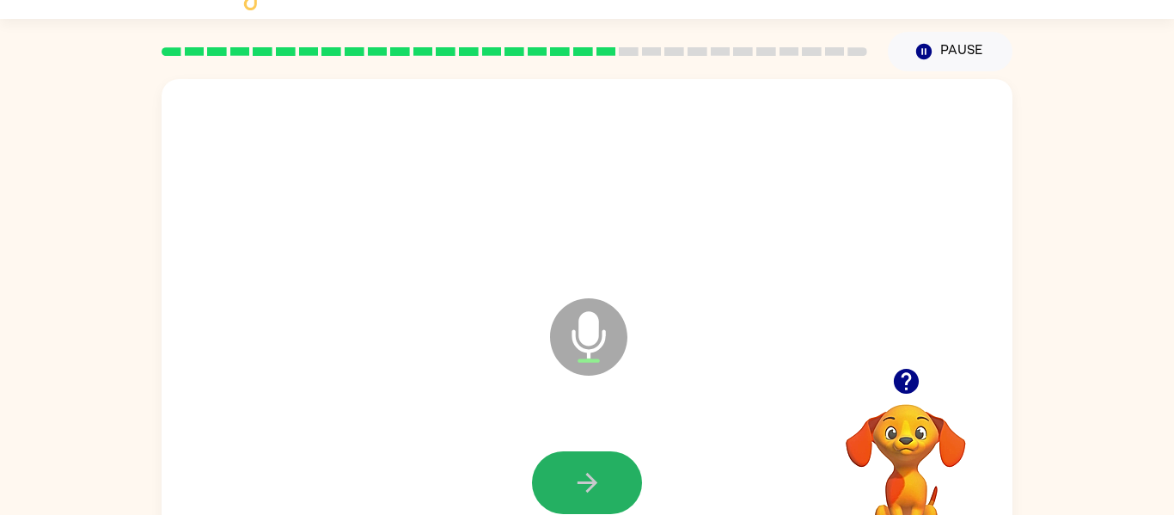
click at [583, 481] on icon "button" at bounding box center [587, 483] width 20 height 20
click at [584, 483] on icon "button" at bounding box center [587, 483] width 20 height 20
click at [585, 484] on icon "button" at bounding box center [587, 483] width 30 height 30
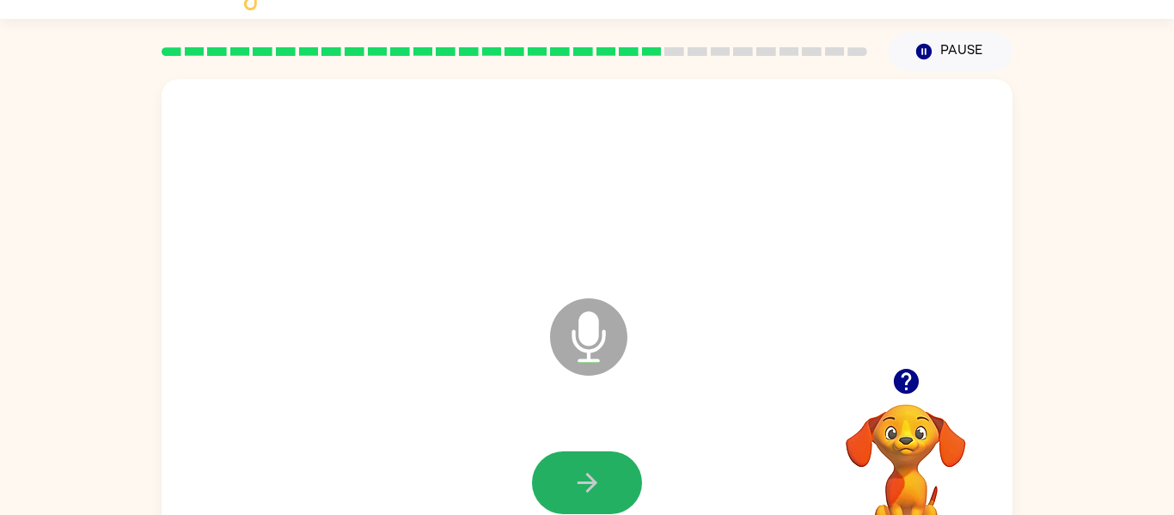
click at [585, 484] on icon "button" at bounding box center [587, 483] width 30 height 30
click at [587, 486] on icon "button" at bounding box center [587, 483] width 30 height 30
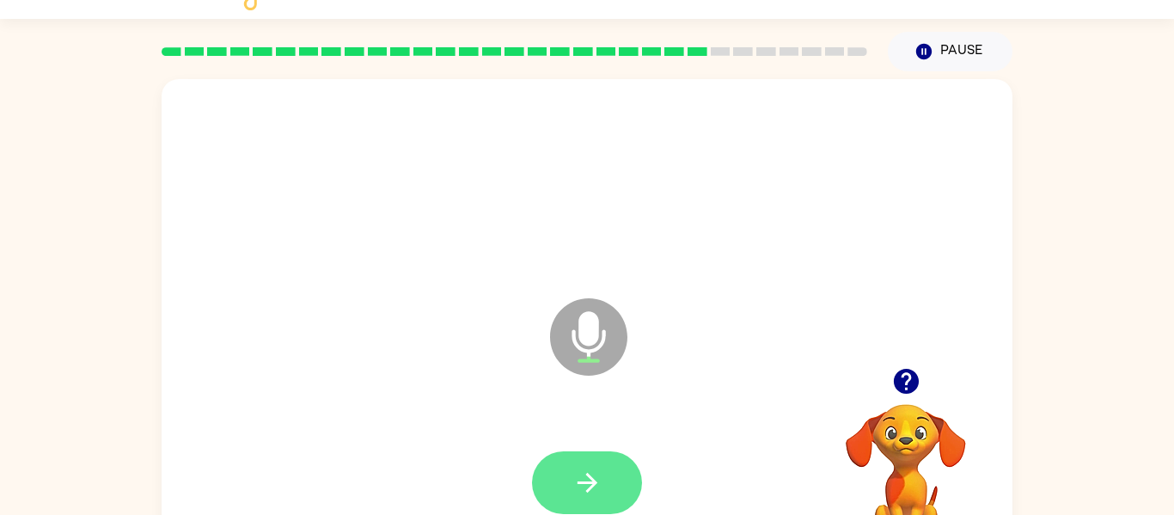
click at [585, 486] on icon "button" at bounding box center [587, 483] width 30 height 30
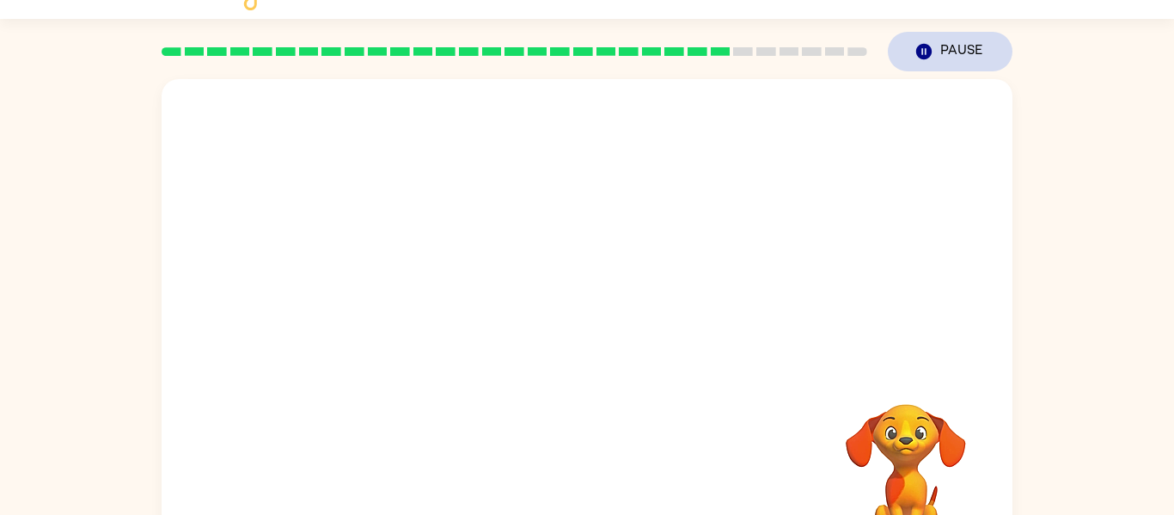
click at [932, 68] on button "Pause Pause" at bounding box center [950, 52] width 125 height 40
